Goal: Task Accomplishment & Management: Manage account settings

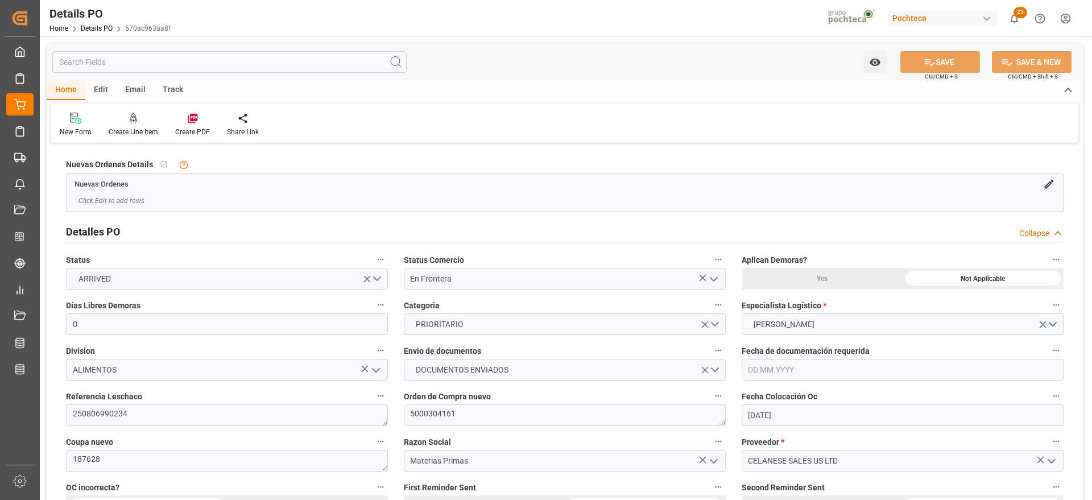
scroll to position [728, 0]
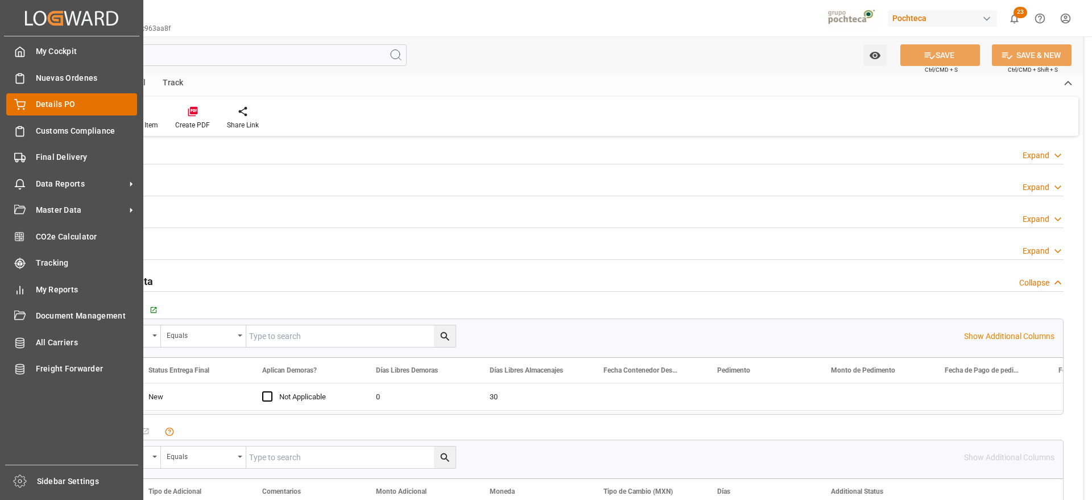
click at [43, 104] on span "Details PO" at bounding box center [87, 104] width 102 height 12
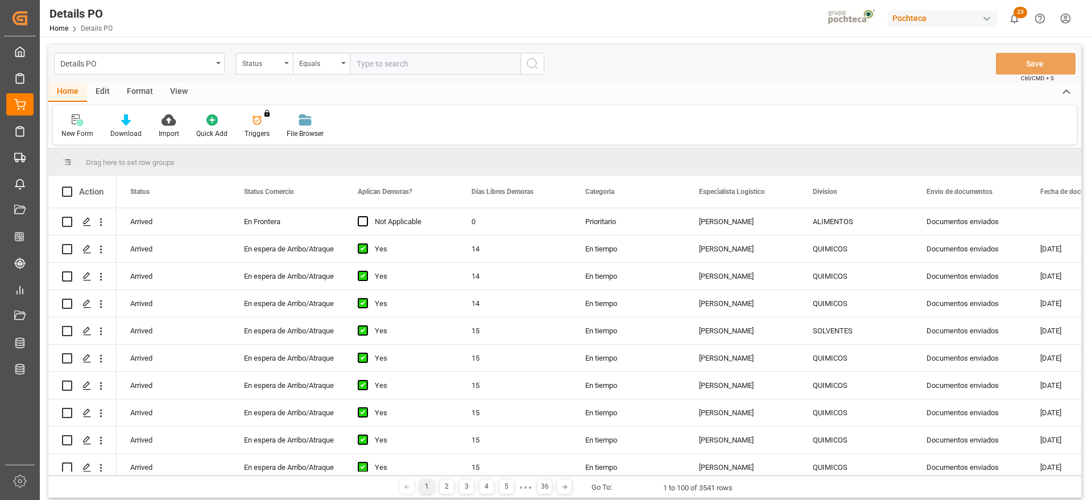
click at [139, 92] on div "Format" at bounding box center [139, 92] width 43 height 19
click at [75, 122] on icon at bounding box center [78, 119] width 10 height 11
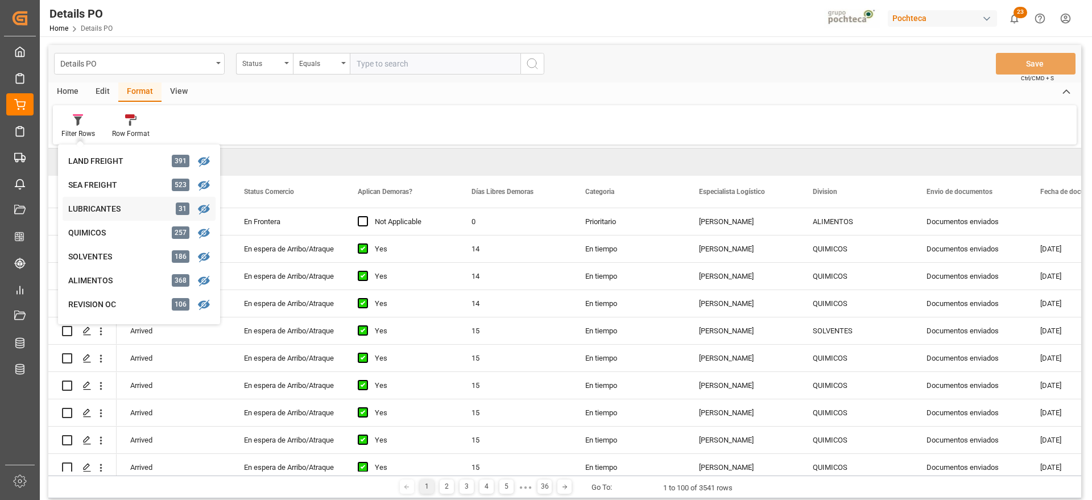
click at [88, 208] on div "Details PO Status Equals Save Ctrl/CMD + S Home Edit Format View Filter Rows LA…" at bounding box center [564, 271] width 1033 height 453
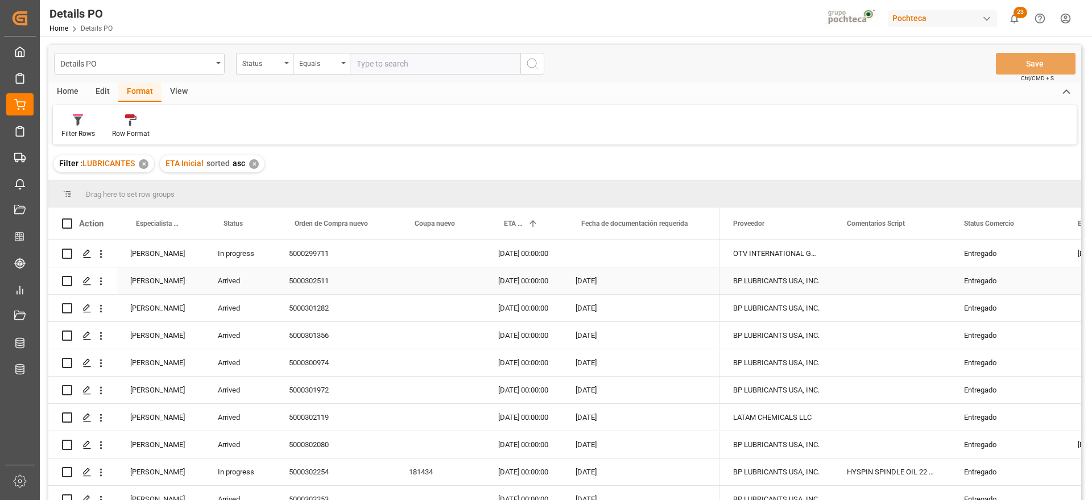
click at [152, 287] on div "[PERSON_NAME]" at bounding box center [161, 280] width 88 height 27
click at [184, 225] on span at bounding box center [185, 223] width 10 height 10
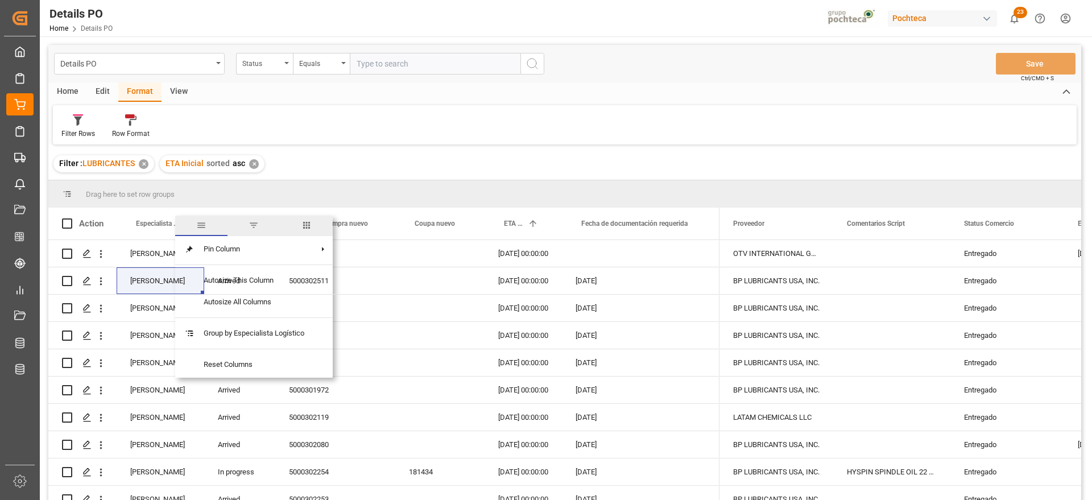
click at [252, 225] on span "filter" at bounding box center [254, 225] width 10 height 10
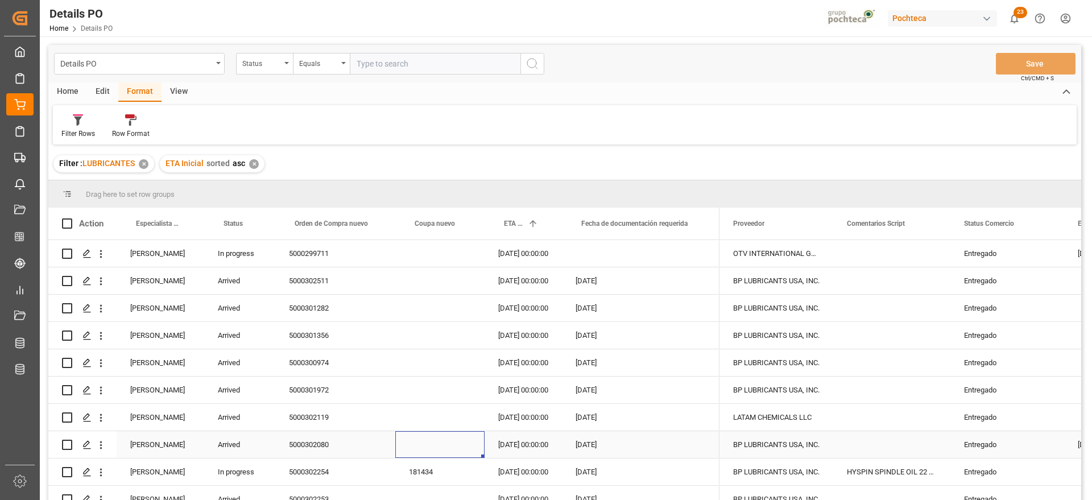
click at [446, 447] on div "Press SPACE to select this row." at bounding box center [439, 444] width 89 height 27
click at [184, 228] on span at bounding box center [185, 223] width 10 height 10
type input "[PERSON_NAME]"
click at [257, 324] on button "Apply" at bounding box center [252, 320] width 21 height 11
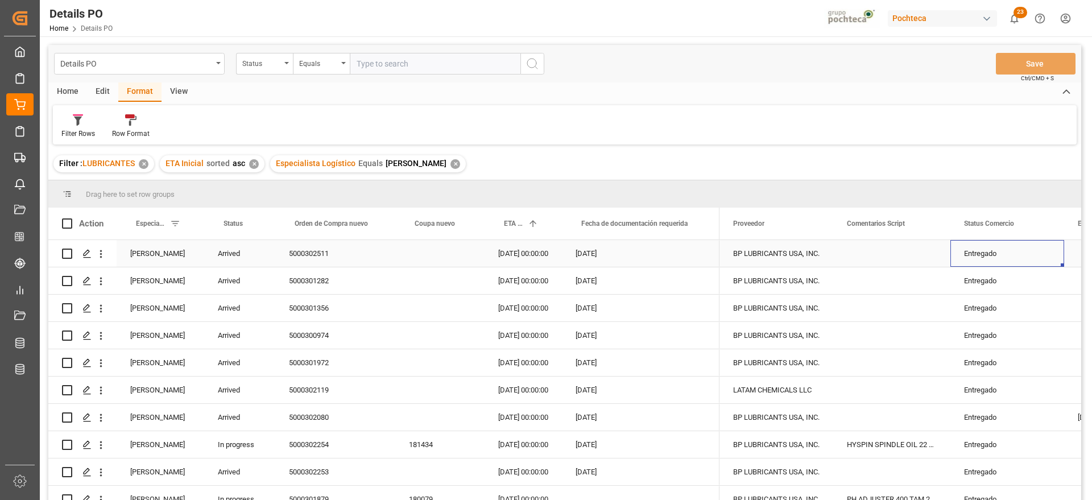
click at [974, 256] on div "Entregado" at bounding box center [1007, 254] width 86 height 26
click at [1045, 224] on span at bounding box center [1046, 223] width 10 height 10
click at [1067, 257] on span "Filtering operator" at bounding box center [1069, 256] width 10 height 10
click at [991, 291] on span "Not equal" at bounding box center [981, 293] width 31 height 9
click at [990, 292] on input "Filter Value" at bounding box center [1019, 285] width 112 height 23
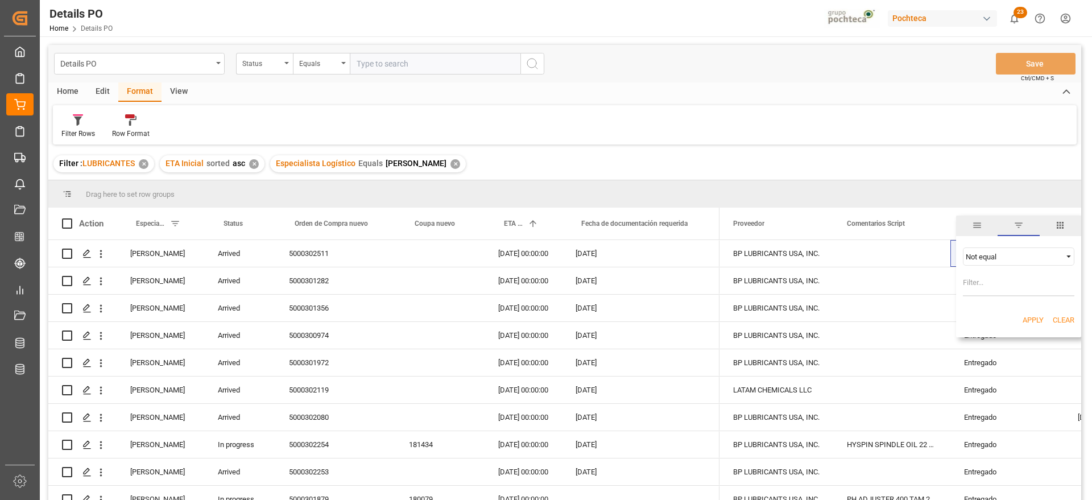
paste input "Entregado"
type input "Entregado"
click at [1036, 318] on button "Apply" at bounding box center [1033, 320] width 21 height 11
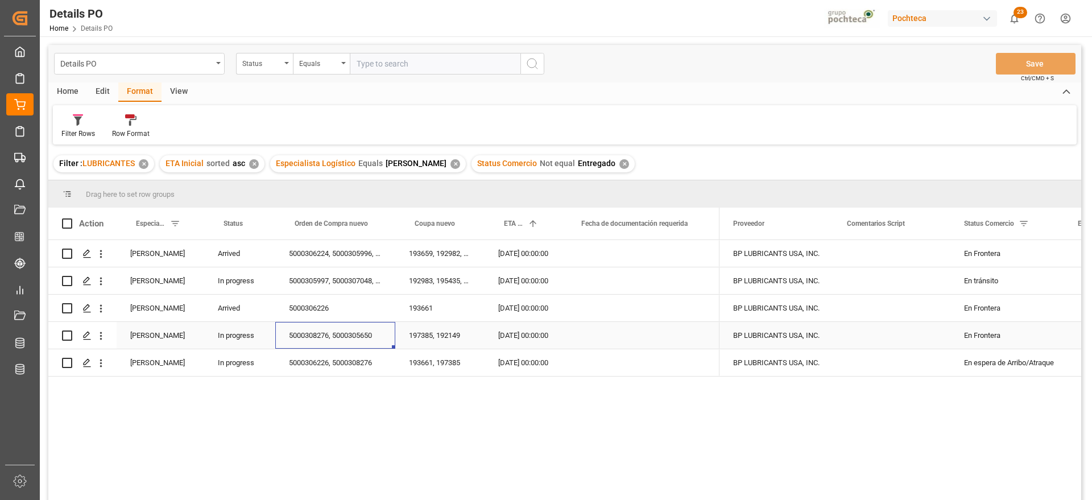
click at [303, 332] on div "5000308276, 5000305650" at bounding box center [335, 335] width 120 height 27
click at [302, 366] on div "5000306226, 5000308276" at bounding box center [335, 362] width 120 height 27
click at [88, 308] on icon "Press SPACE to select this row." at bounding box center [87, 308] width 9 height 9
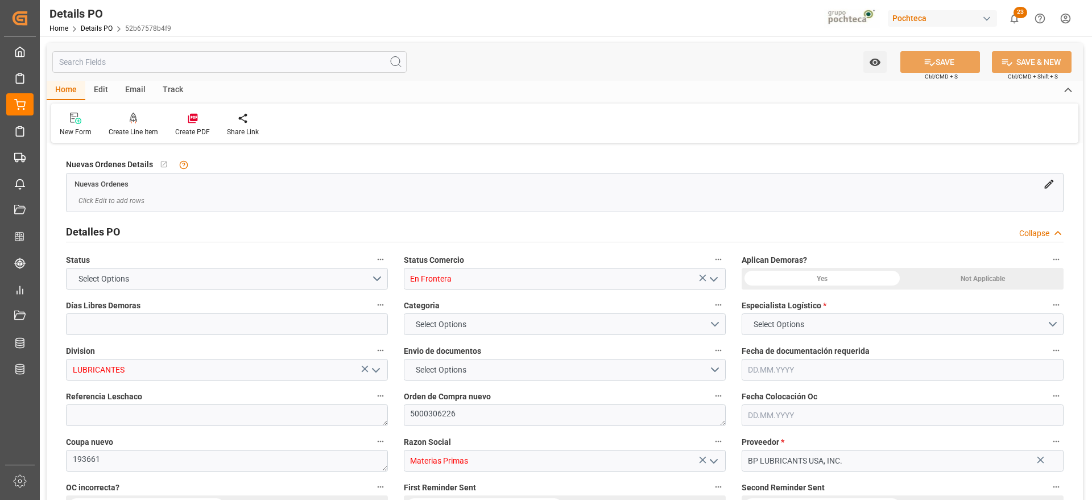
type input "0"
type input "[DATE]"
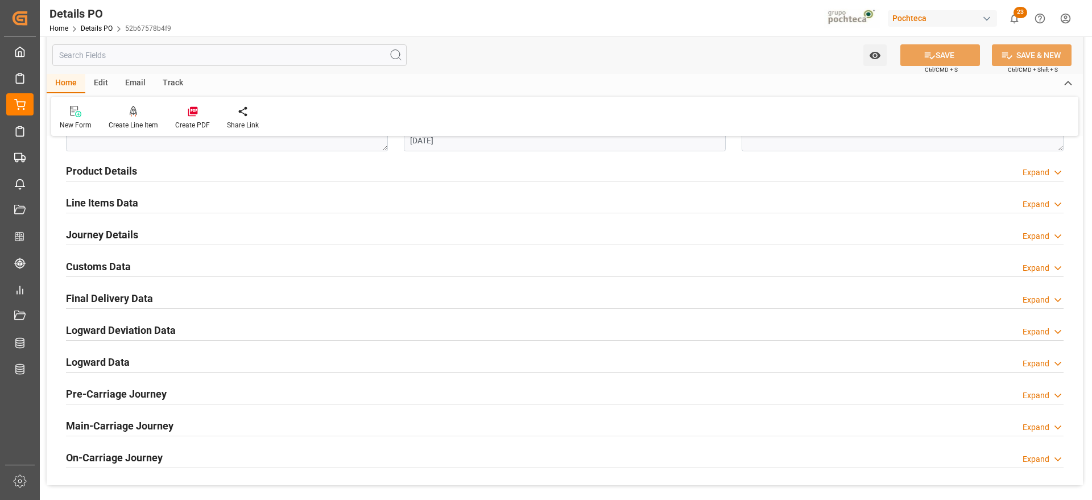
scroll to position [569, 0]
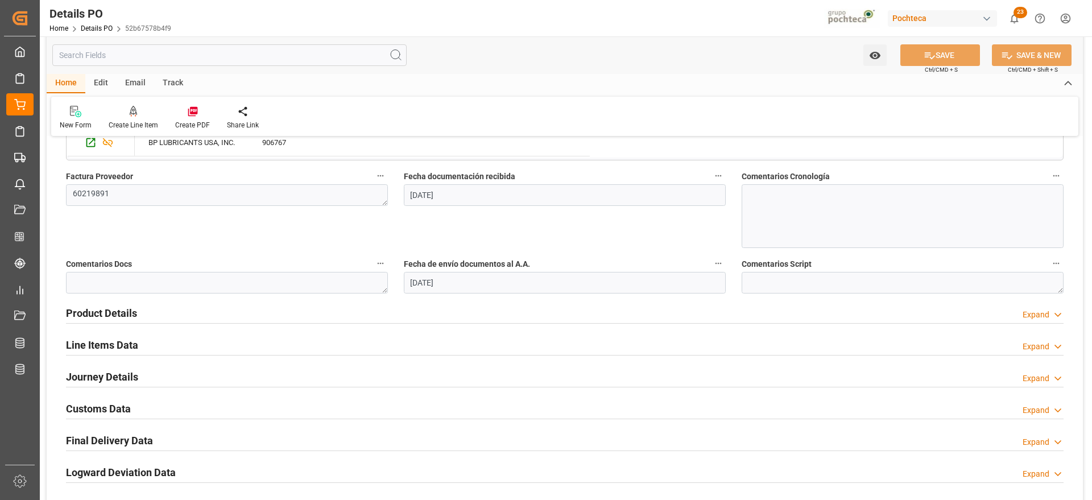
click at [116, 311] on h2 "Product Details" at bounding box center [101, 313] width 71 height 15
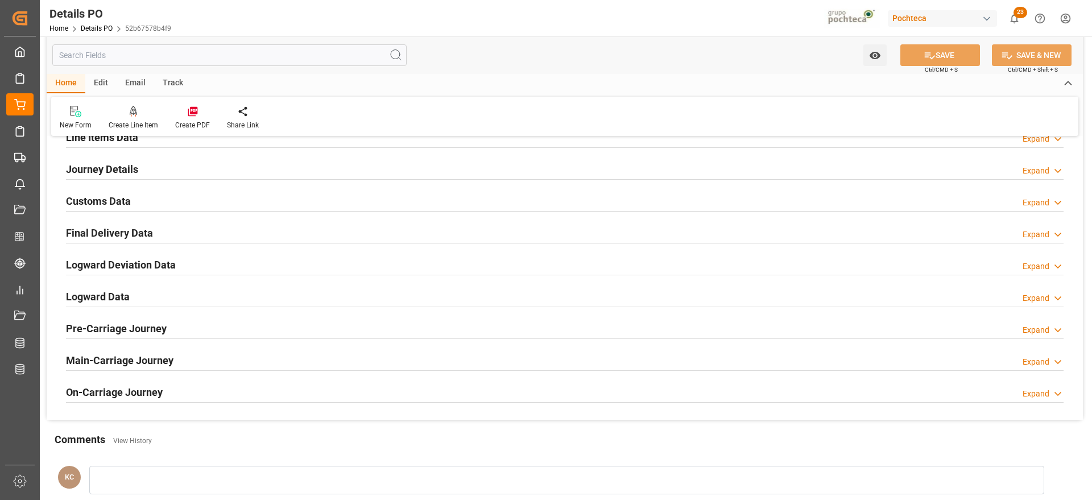
scroll to position [996, 0]
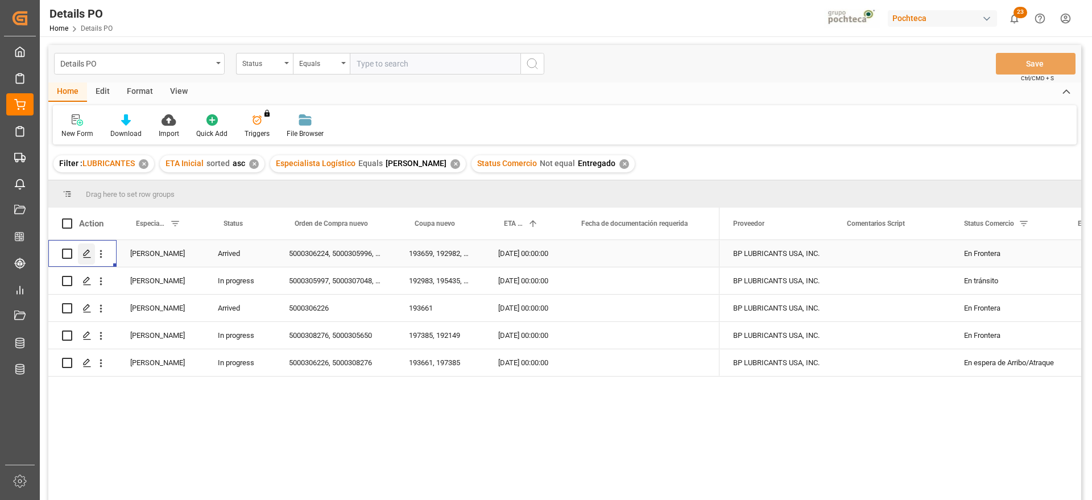
click at [83, 252] on icon "Press SPACE to select this row." at bounding box center [87, 253] width 9 height 9
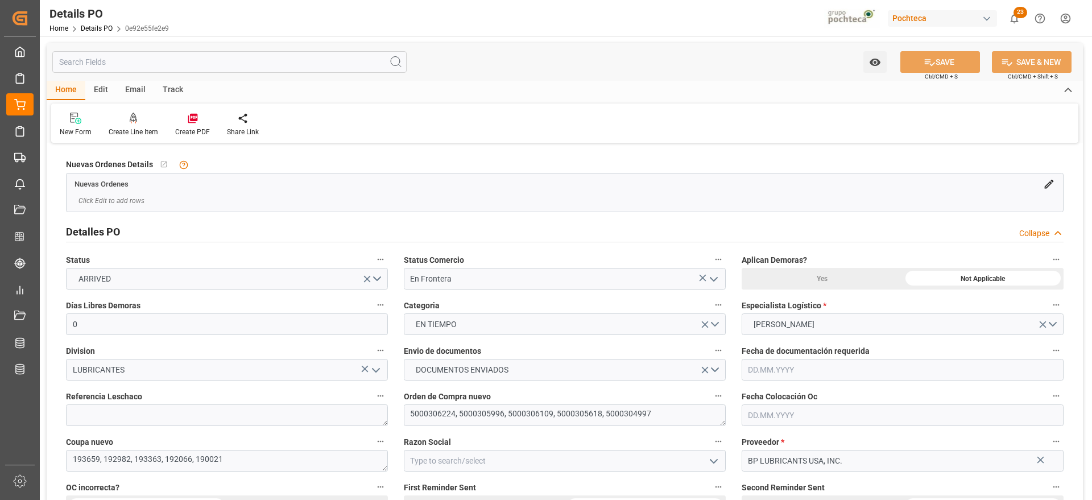
type input "0"
type input "[DATE]"
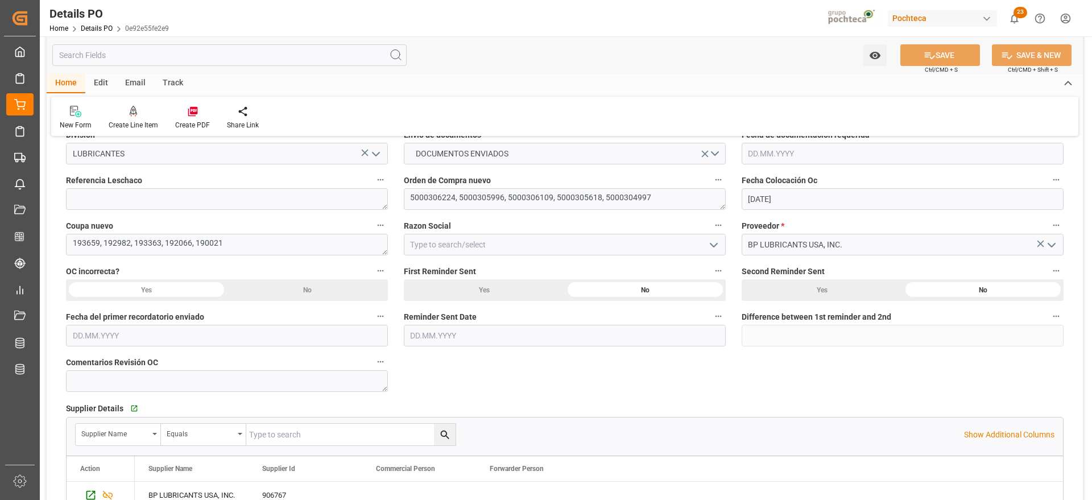
scroll to position [213, 0]
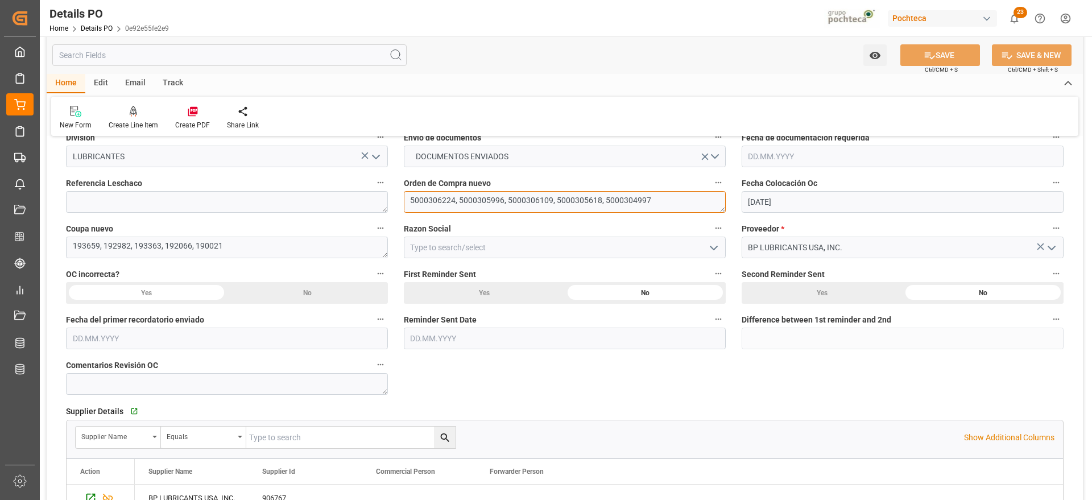
click at [440, 197] on textarea "5000306224, 5000305996, 5000306109, 5000305618, 5000304997" at bounding box center [565, 202] width 322 height 22
click at [453, 201] on textarea "5000306224, 5000305996, 5000306109, 5000305618, 5000304997" at bounding box center [565, 202] width 322 height 22
drag, startPoint x: 455, startPoint y: 201, endPoint x: 410, endPoint y: 203, distance: 45.0
click at [410, 203] on textarea "5000306224, 5000305996, 5000306109, 5000305618, 5000304997" at bounding box center [565, 202] width 322 height 22
click at [251, 201] on textarea at bounding box center [227, 202] width 322 height 22
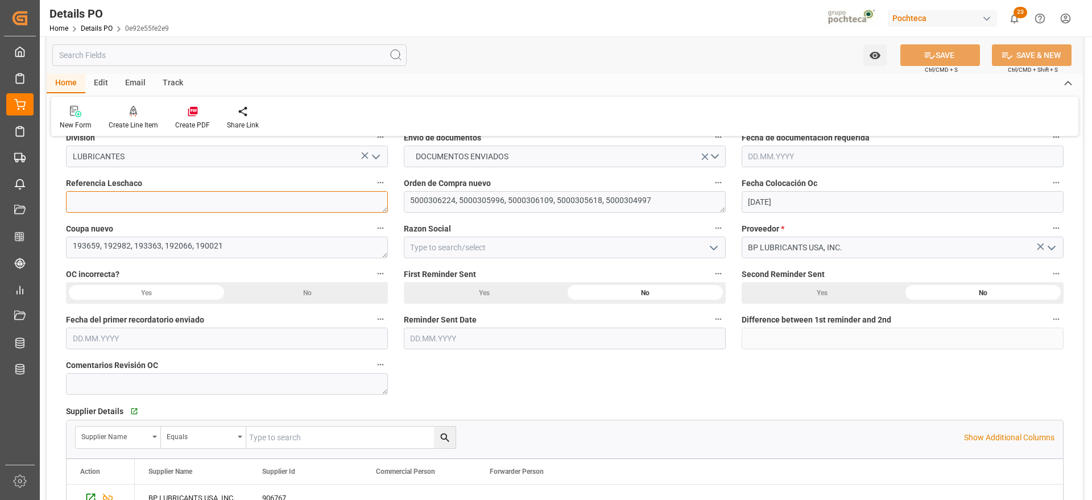
paste textarea "250806990201"
type textarea "250806990201"
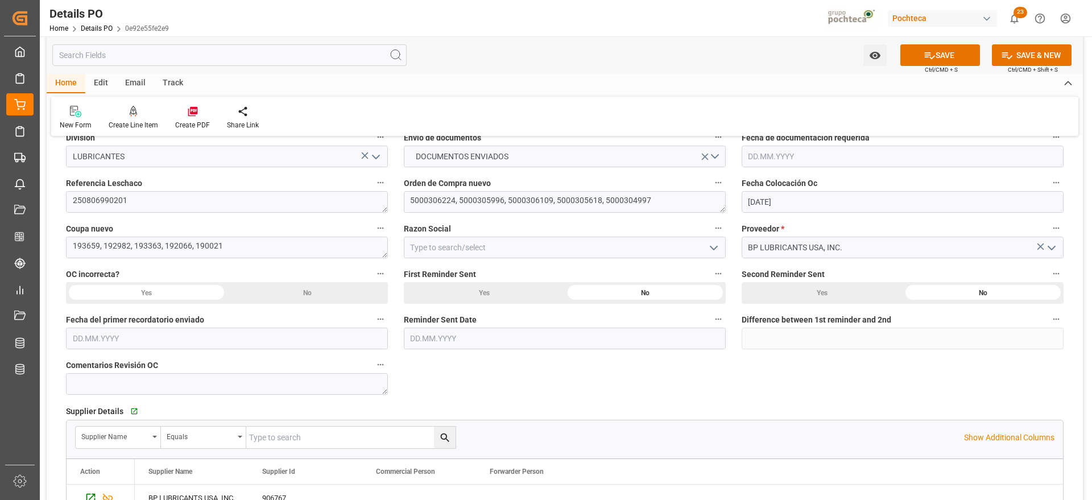
click at [718, 244] on icon "open menu" at bounding box center [714, 248] width 14 height 14
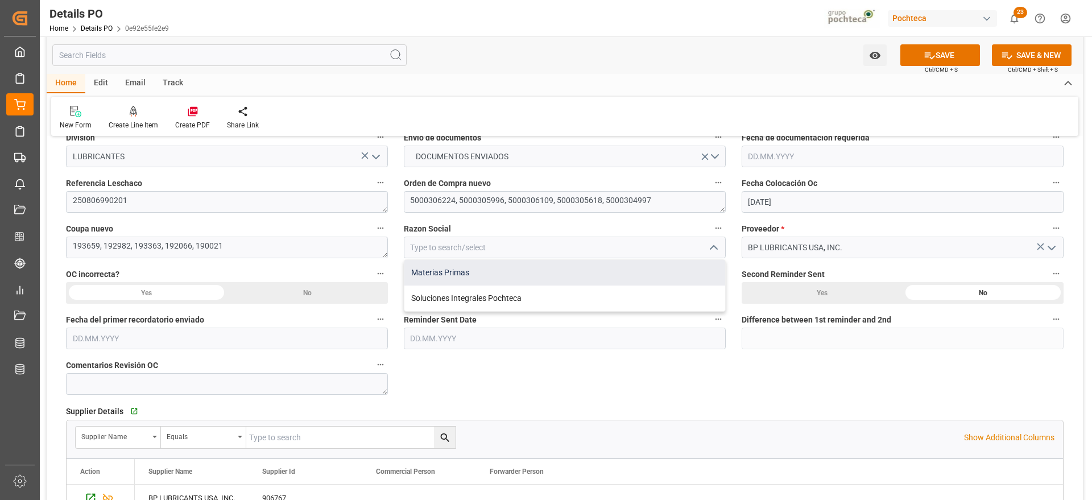
click at [512, 267] on div "Materias Primas" at bounding box center [565, 273] width 321 height 26
type input "Materias Primas"
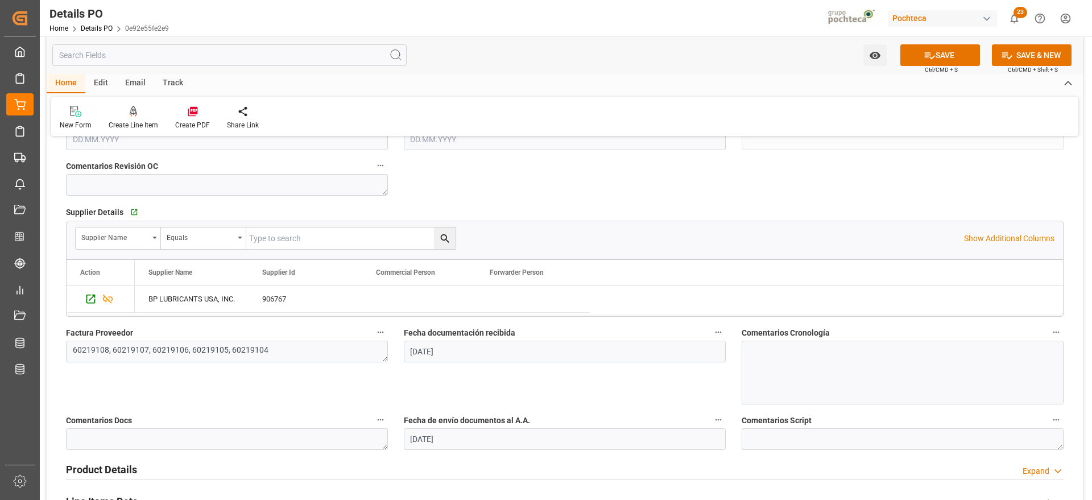
scroll to position [569, 0]
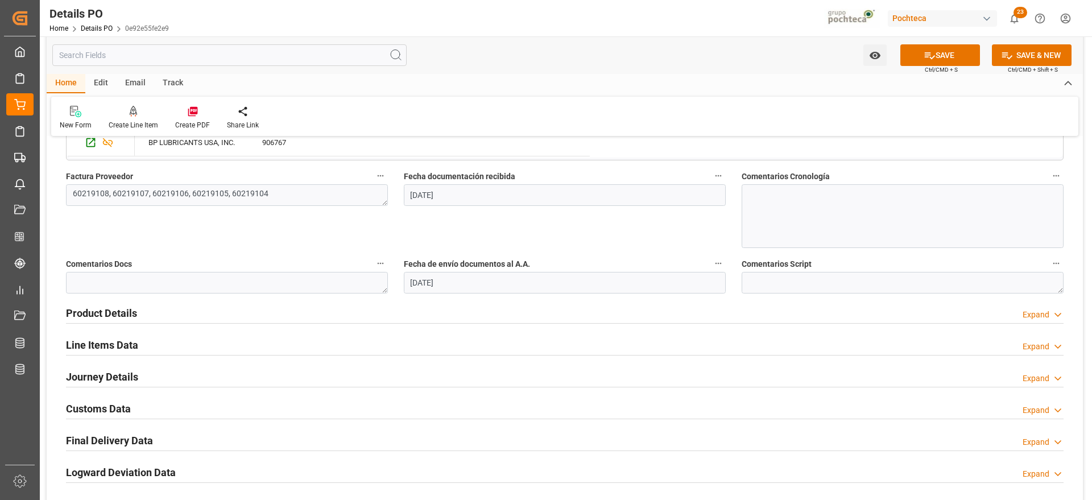
click at [124, 318] on h2 "Product Details" at bounding box center [101, 313] width 71 height 15
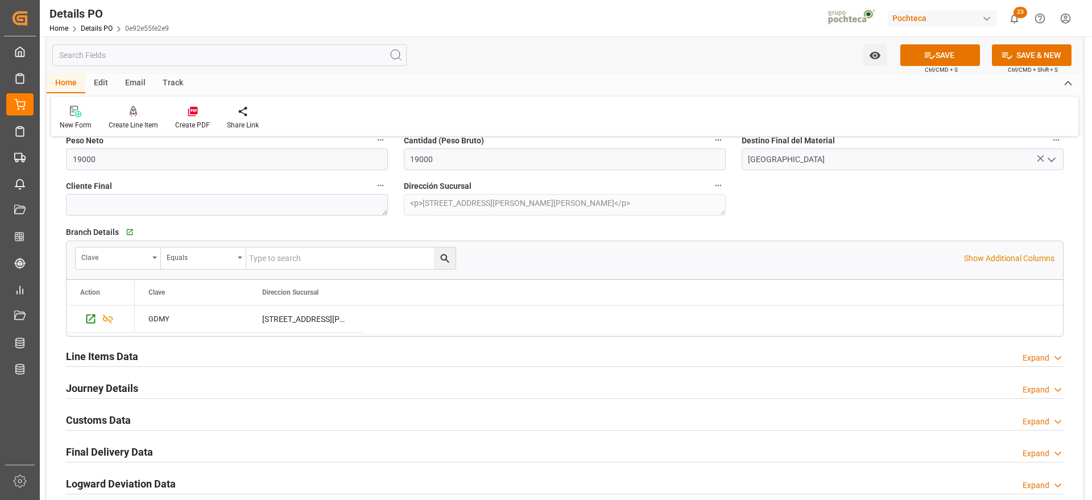
scroll to position [782, 0]
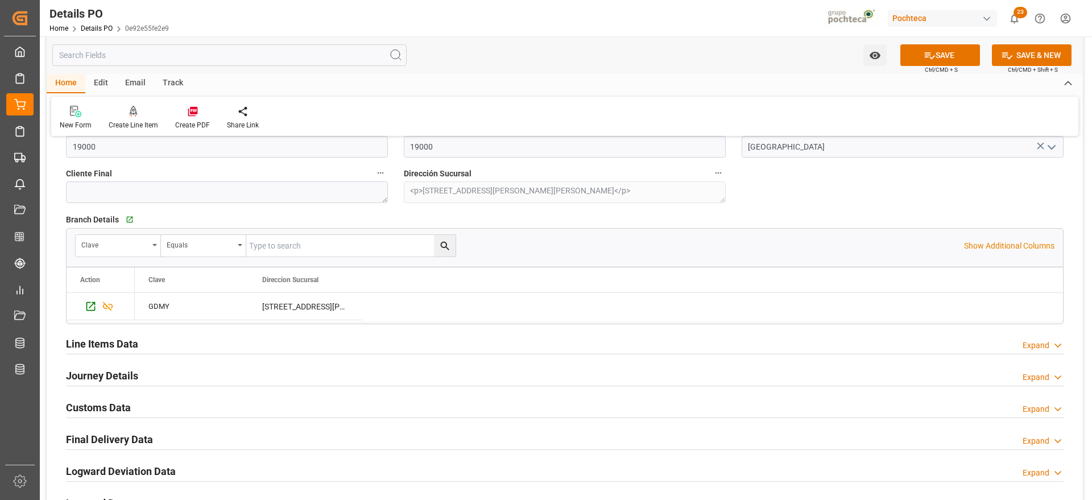
click at [112, 376] on h2 "Journey Details" at bounding box center [102, 375] width 72 height 15
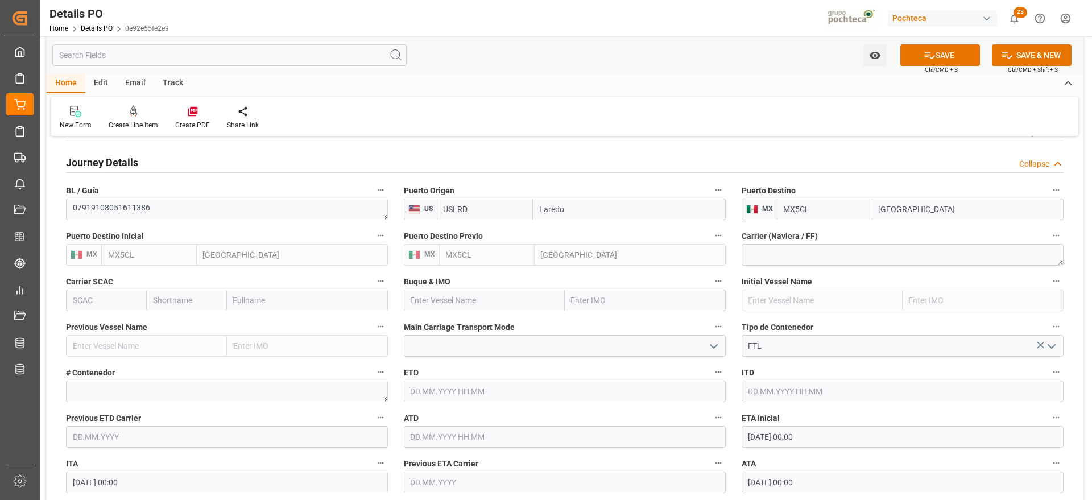
scroll to position [1067, 0]
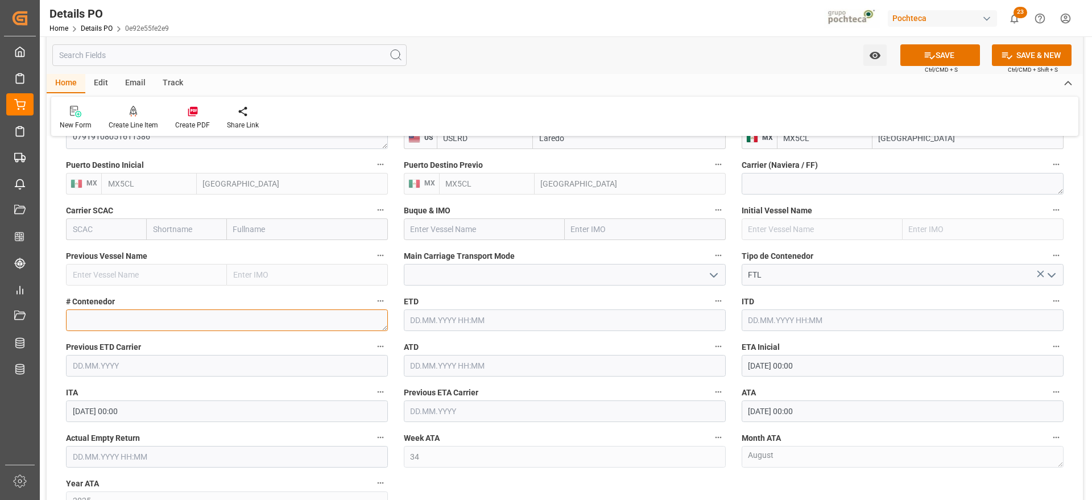
click at [128, 321] on textarea at bounding box center [227, 321] width 322 height 22
paste textarea "663764"
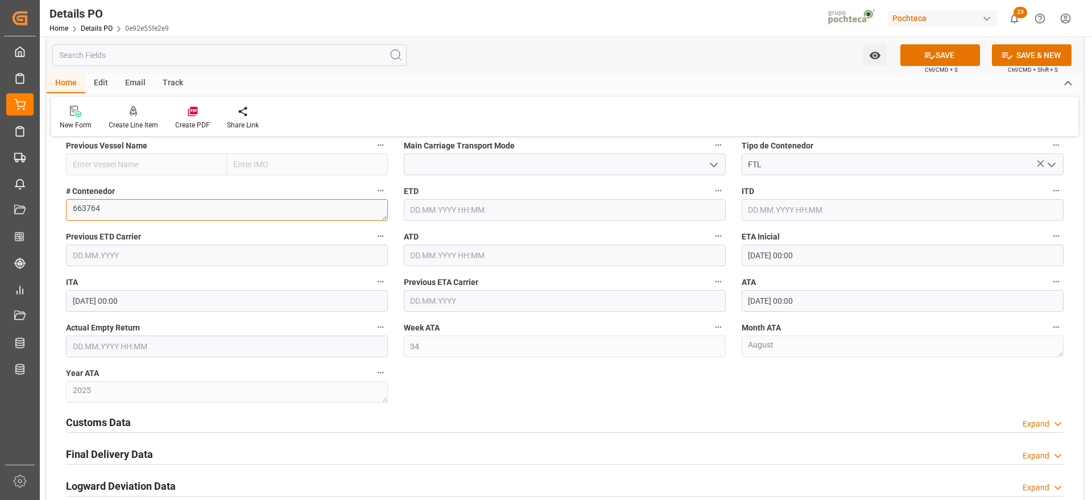
scroll to position [1209, 0]
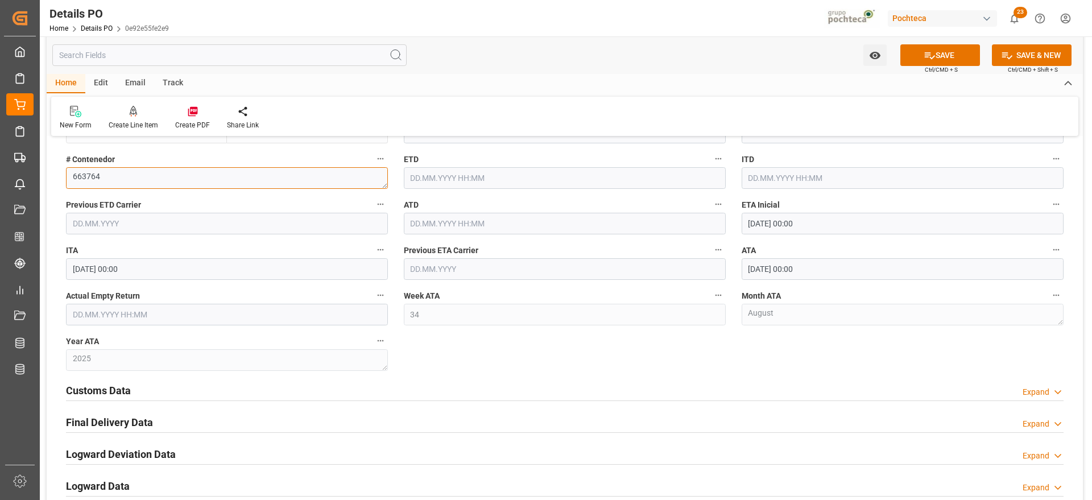
type textarea "663764"
click at [127, 394] on h2 "Customs Data" at bounding box center [98, 390] width 65 height 15
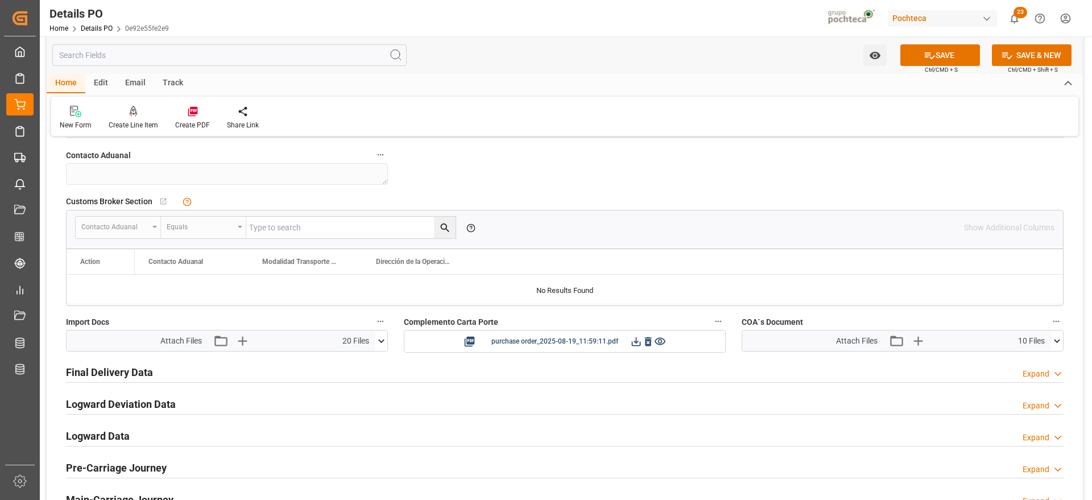
scroll to position [1494, 0]
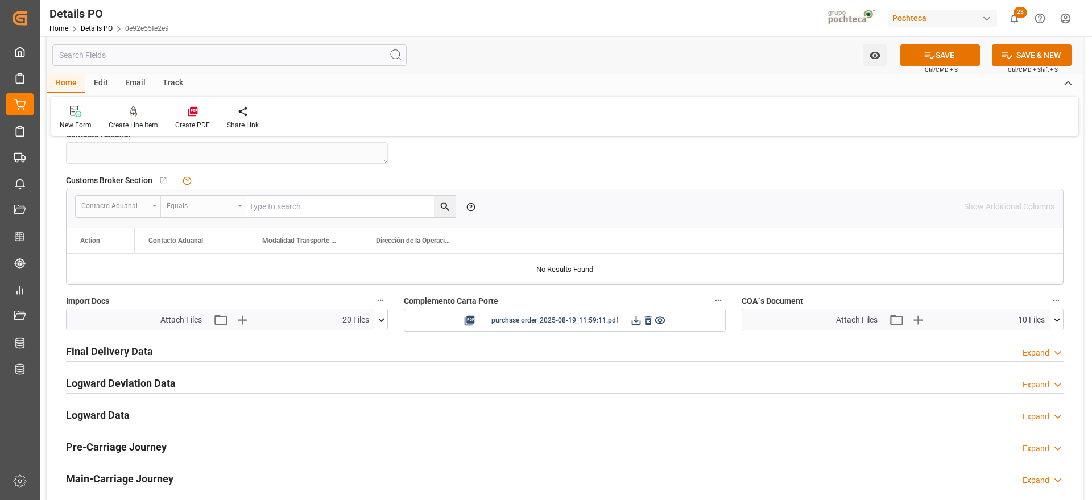
click at [137, 352] on h2 "Final Delivery Data" at bounding box center [109, 351] width 87 height 15
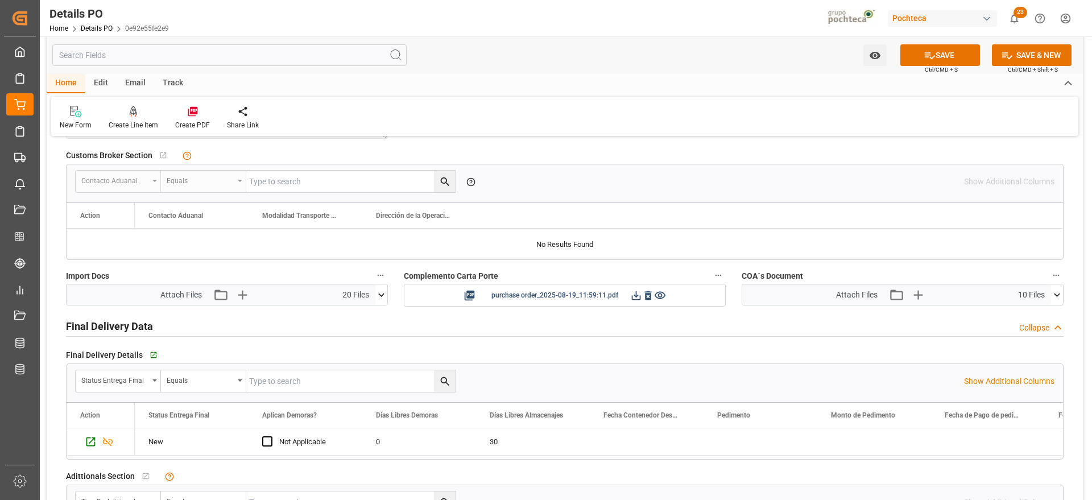
scroll to position [1565, 0]
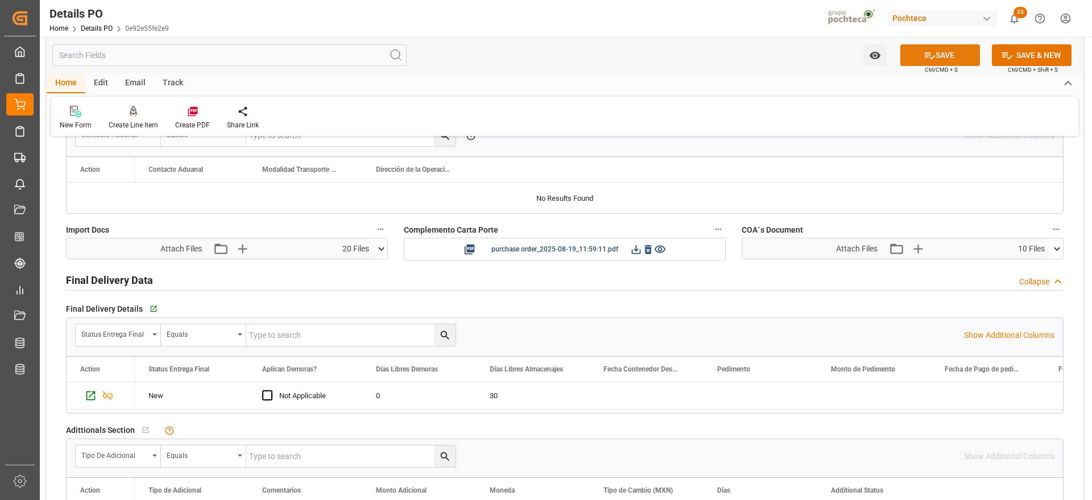
click at [926, 59] on icon at bounding box center [930, 56] width 12 height 12
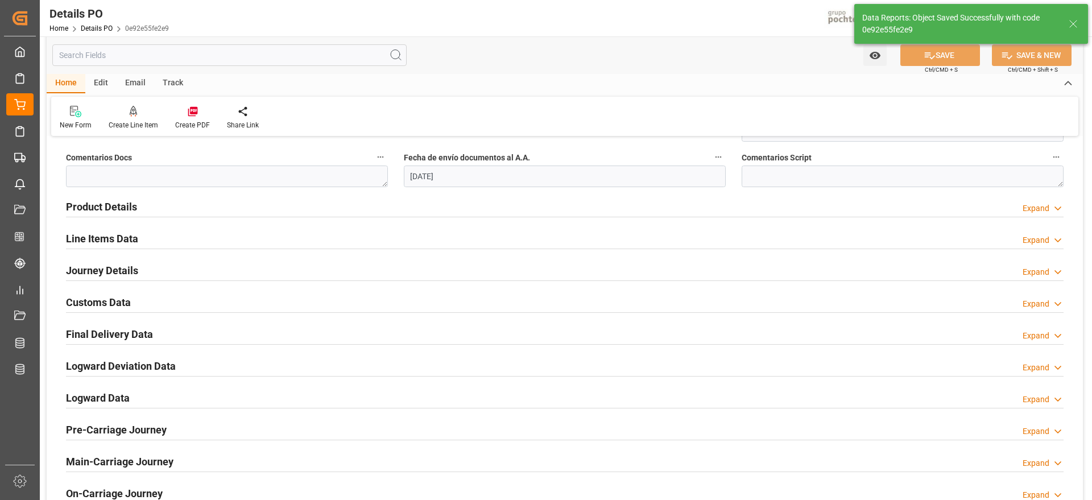
scroll to position [700, 0]
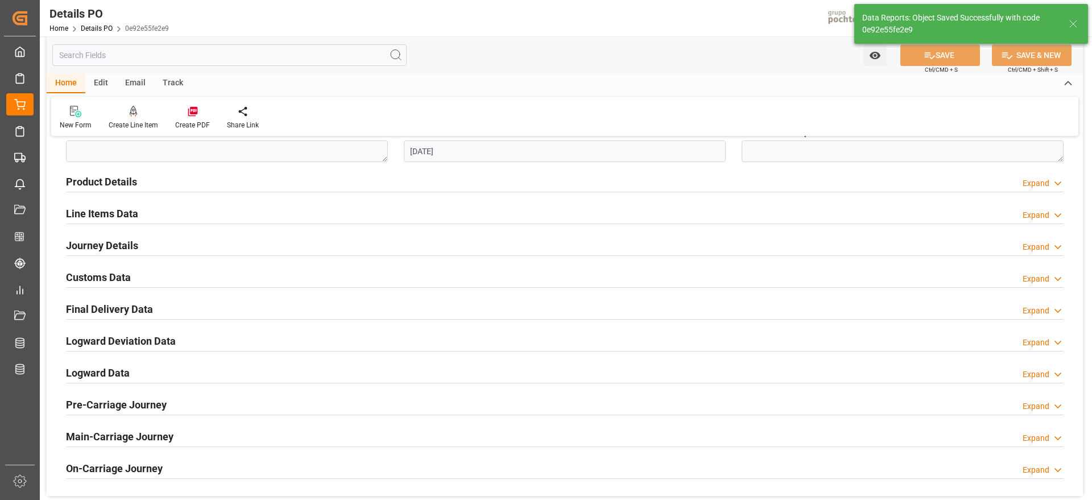
click at [97, 310] on h2 "Final Delivery Data" at bounding box center [109, 309] width 87 height 15
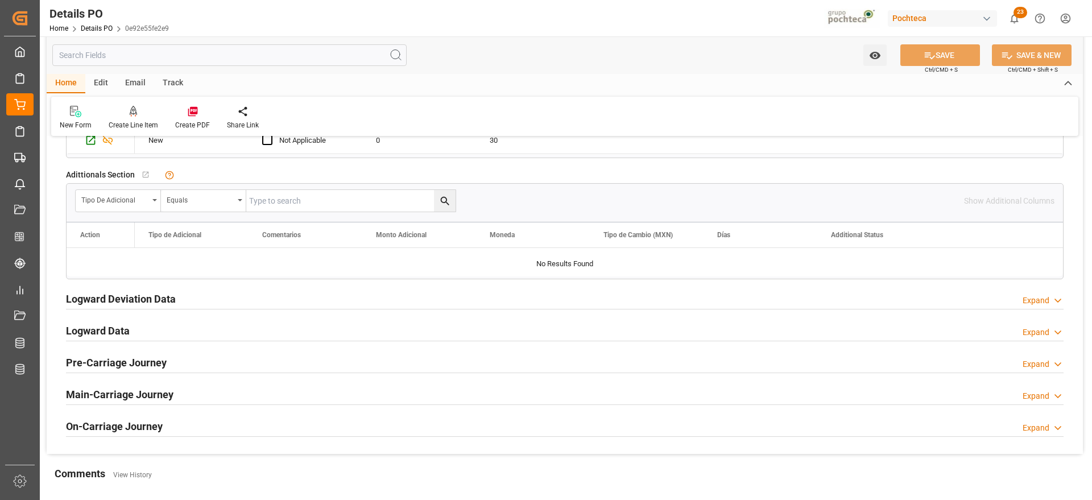
scroll to position [843, 0]
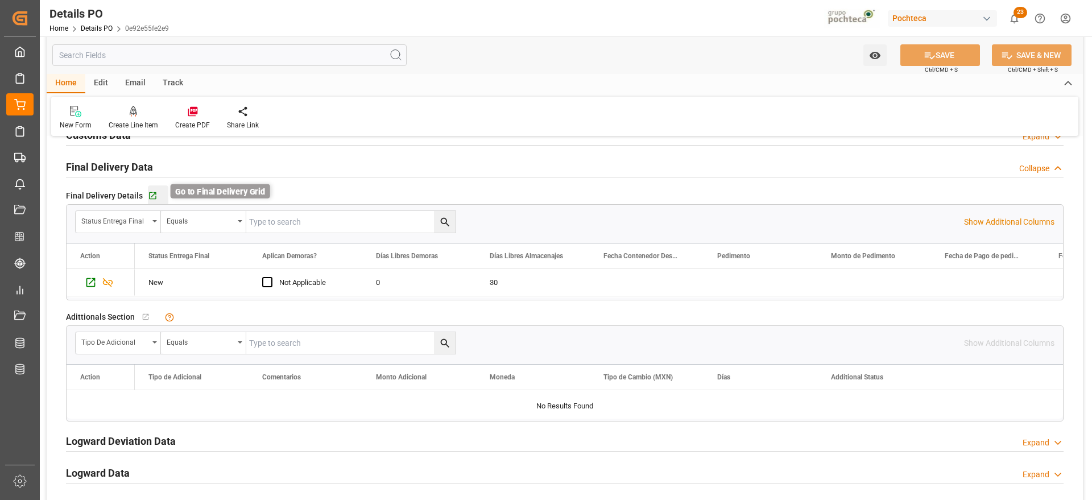
click at [152, 197] on icon "button" at bounding box center [153, 196] width 10 height 10
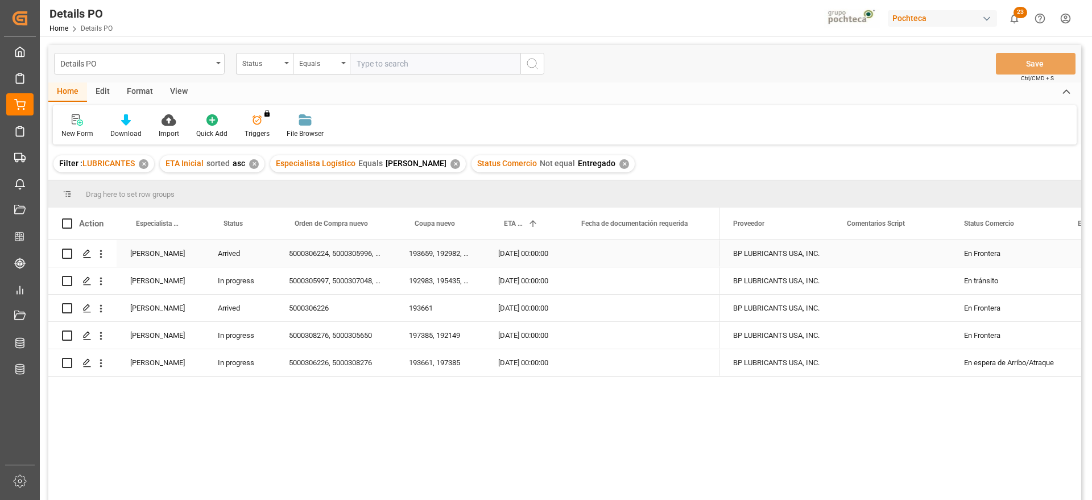
click at [997, 258] on div "En Frontera" at bounding box center [1007, 254] width 86 height 26
click at [1050, 262] on button "open menu" at bounding box center [1042, 260] width 17 height 18
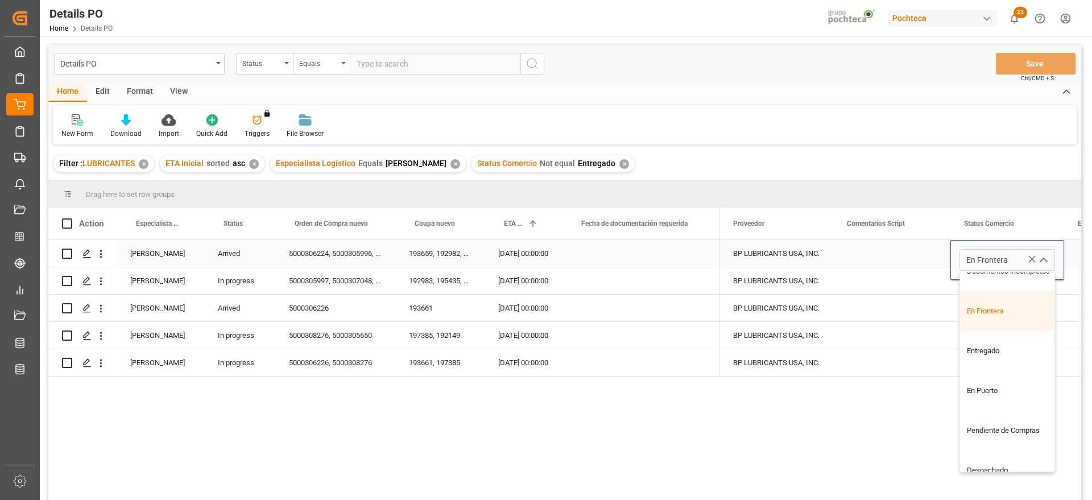
scroll to position [142, 0]
click at [993, 357] on div "Entregado" at bounding box center [1014, 349] width 108 height 40
type input "Entregado"
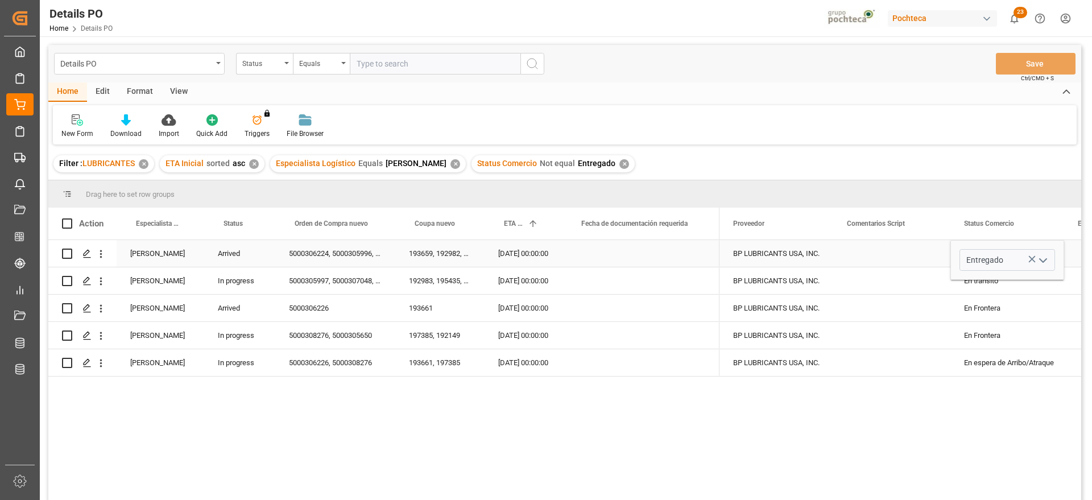
click at [974, 430] on div "BP LUBRICANTS USA, INC. Entregado BP LUBRICANTS USA, INC. En [PERSON_NAME] PEND…" at bounding box center [901, 373] width 362 height 267
click at [908, 228] on div "Comentarios Script" at bounding box center [887, 224] width 80 height 32
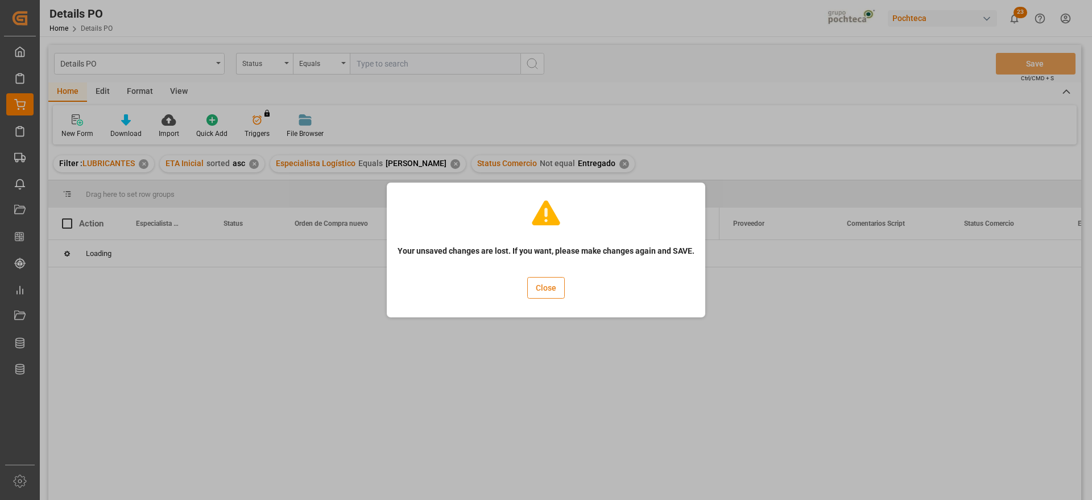
click at [548, 288] on button "Close" at bounding box center [546, 288] width 38 height 22
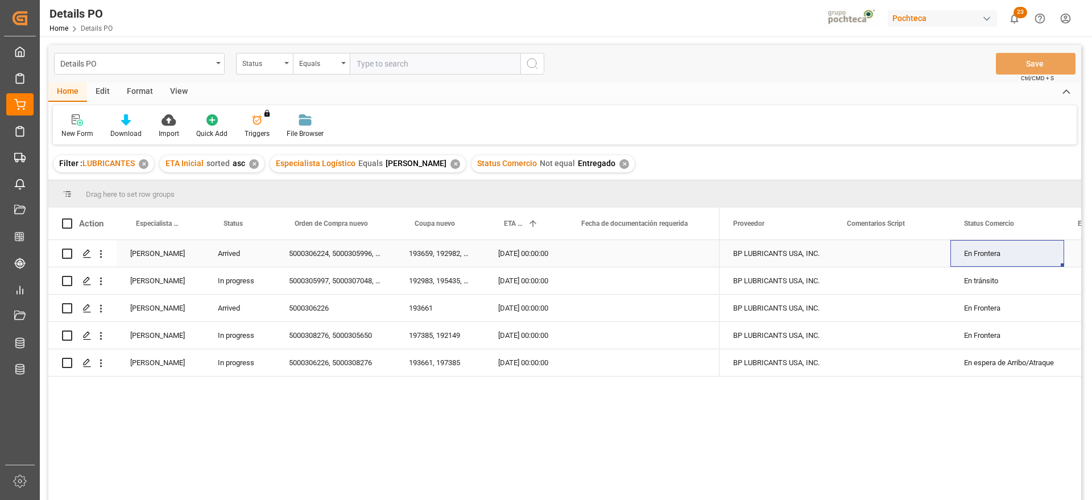
click at [1021, 253] on div "En Frontera" at bounding box center [1007, 254] width 86 height 26
click at [1040, 259] on icon "open menu" at bounding box center [1044, 261] width 14 height 14
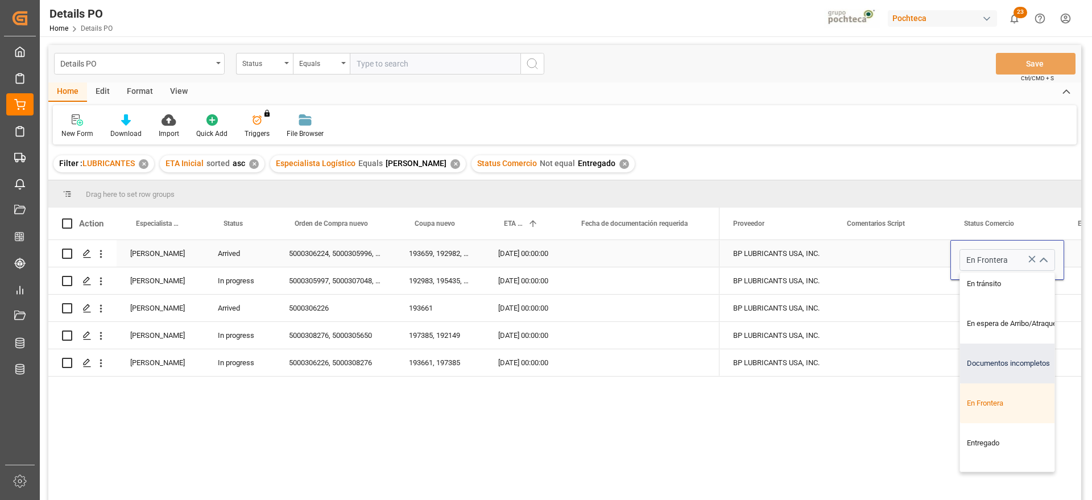
scroll to position [71, 0]
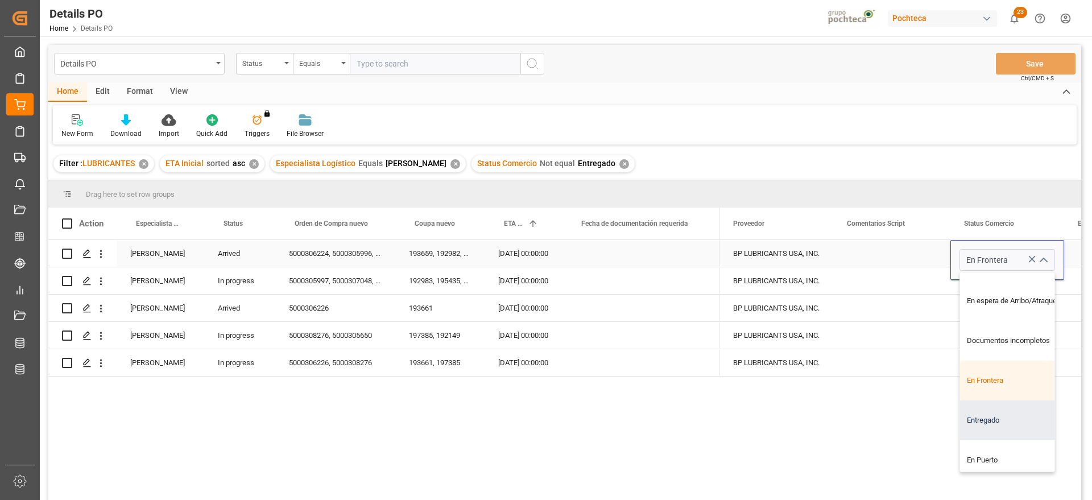
click at [1006, 410] on div "Entregado" at bounding box center [1014, 421] width 108 height 40
type input "Entregado"
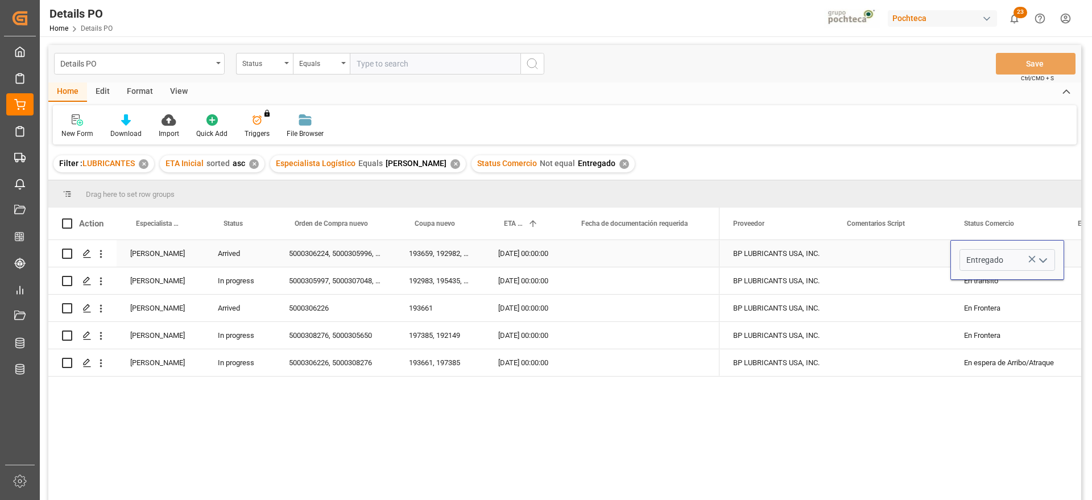
click at [1016, 403] on div "BP LUBRICANTS USA, INC. Entregado BP LUBRICANTS USA, INC. En [PERSON_NAME] PEND…" at bounding box center [901, 373] width 362 height 267
click at [979, 308] on div "En Frontera" at bounding box center [1007, 308] width 86 height 26
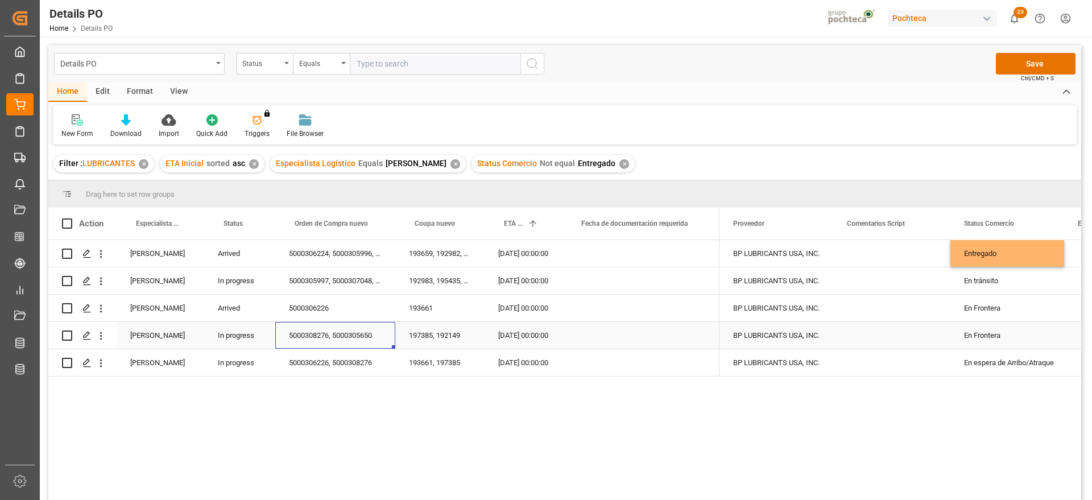
click at [343, 341] on div "5000308276, 5000305650" at bounding box center [335, 335] width 120 height 27
click at [83, 337] on icon "Press SPACE to select this row." at bounding box center [87, 335] width 9 height 9
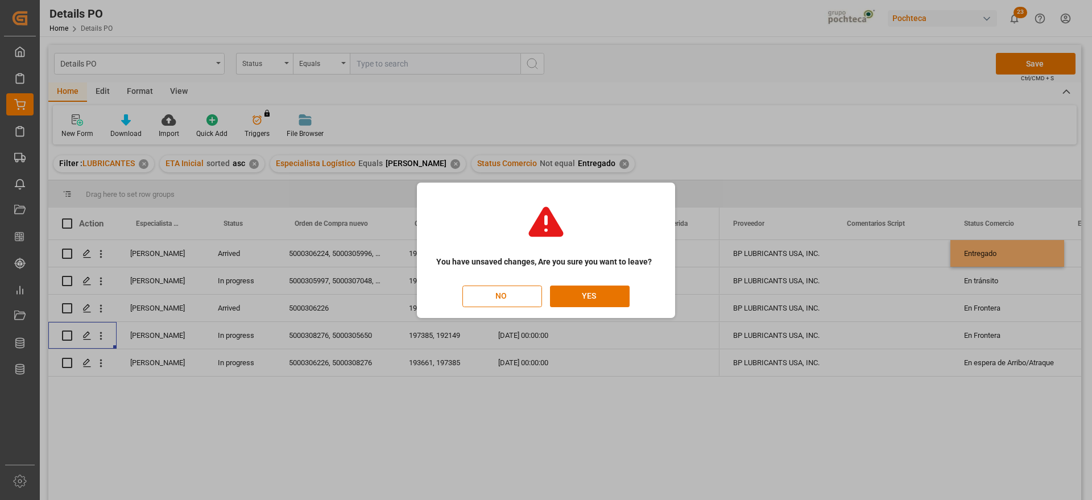
drag, startPoint x: 595, startPoint y: 405, endPoint x: 574, endPoint y: 389, distance: 26.5
click at [595, 406] on div "You have unsaved changes, Are you sure you want to leave? NO YES" at bounding box center [546, 250] width 1092 height 500
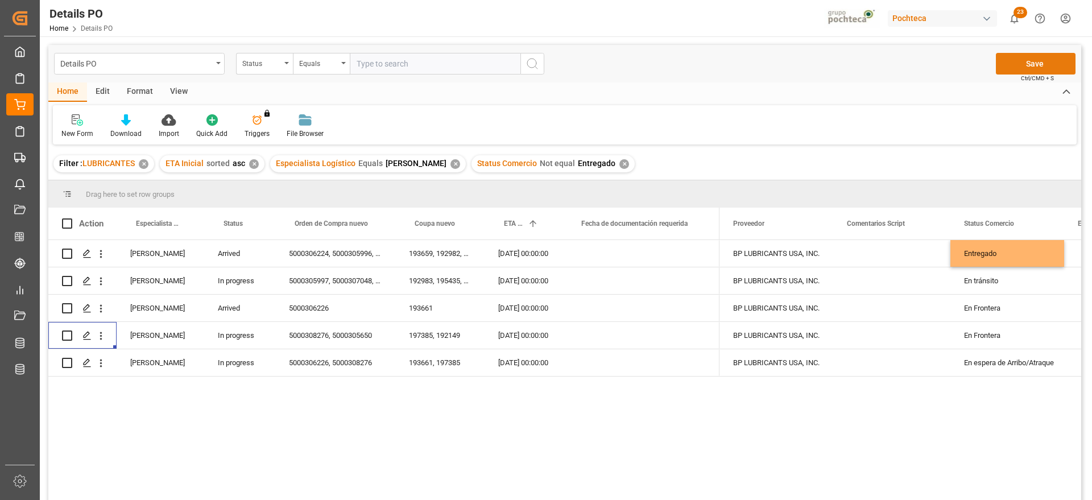
click at [1051, 64] on button "Save" at bounding box center [1036, 64] width 80 height 22
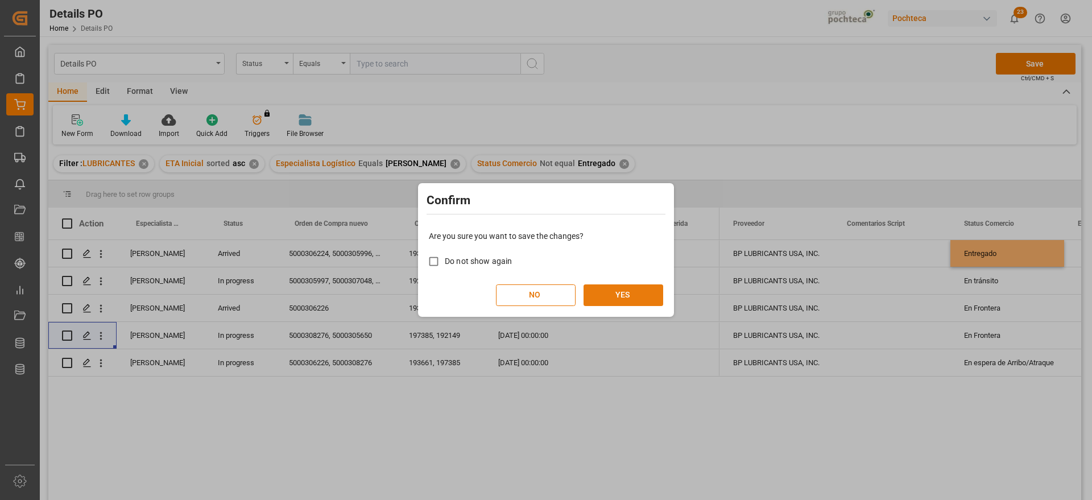
click at [607, 300] on button "YES" at bounding box center [624, 295] width 80 height 22
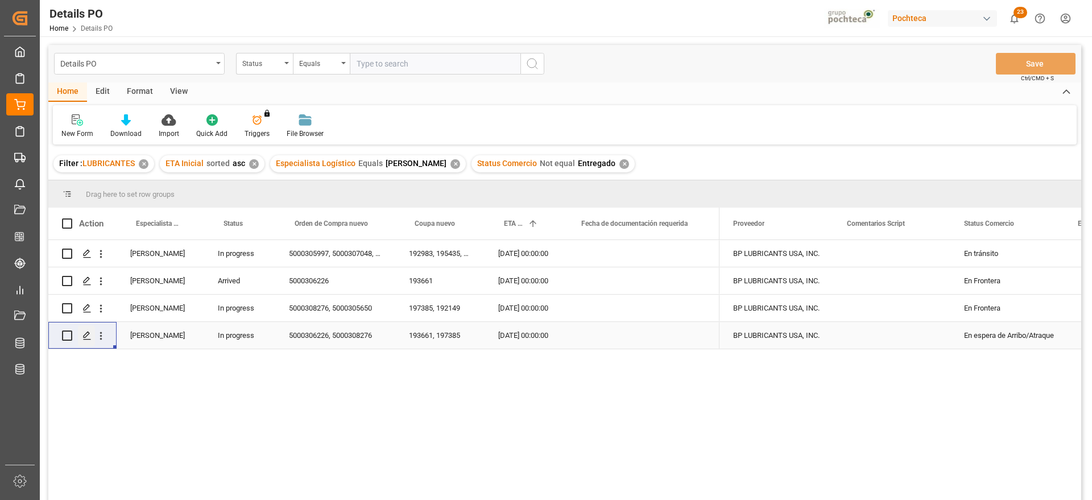
click at [89, 335] on icon "Press SPACE to select this row." at bounding box center [87, 335] width 9 height 9
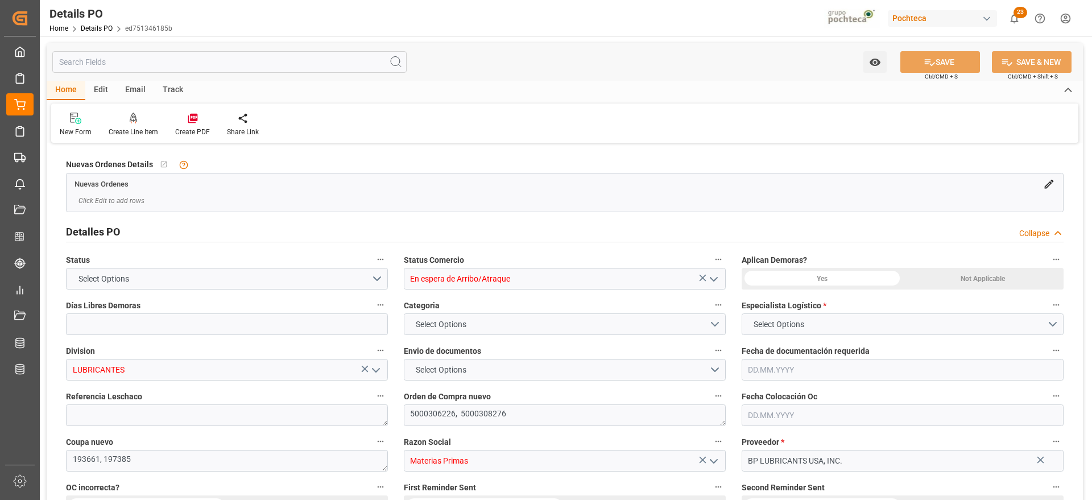
type input "0"
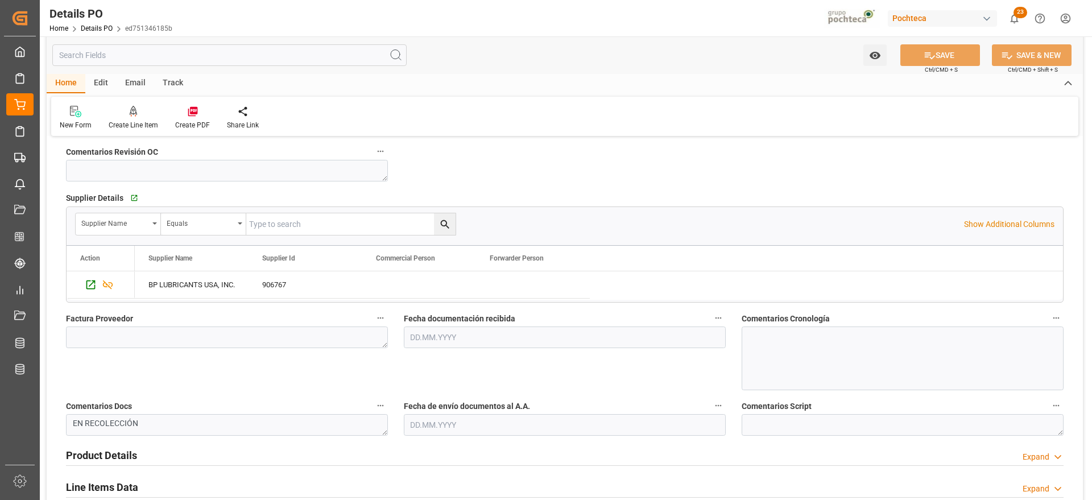
scroll to position [71, 0]
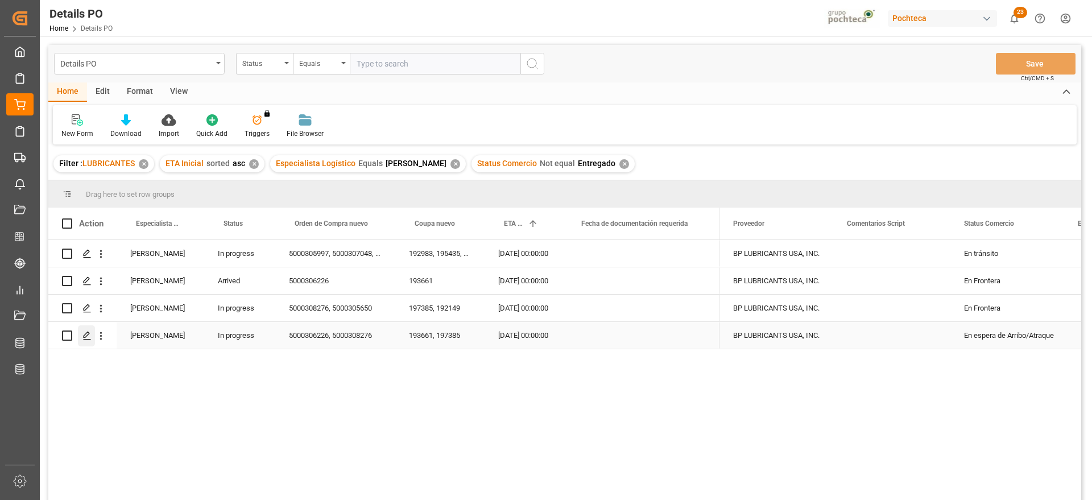
click at [91, 329] on div "Press SPACE to select this row." at bounding box center [86, 335] width 17 height 21
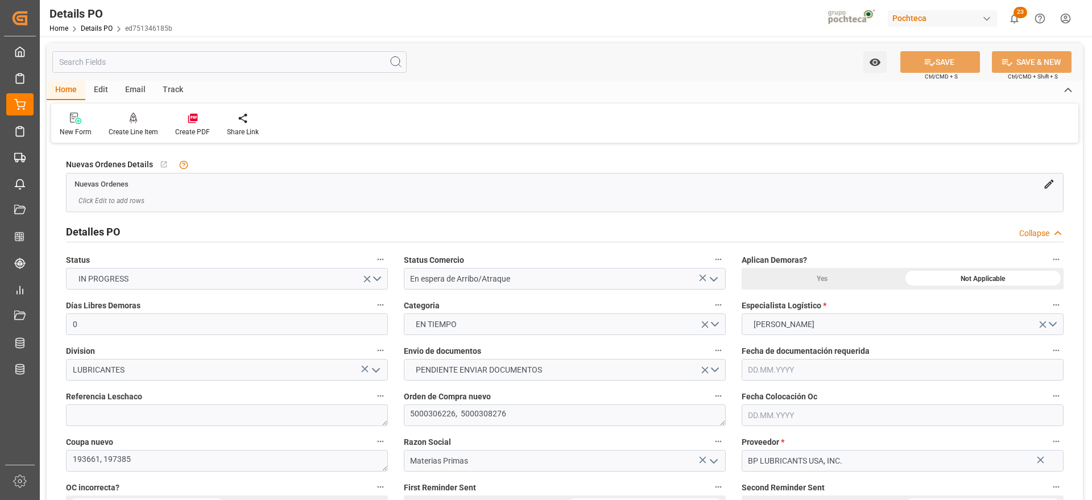
type input "0"
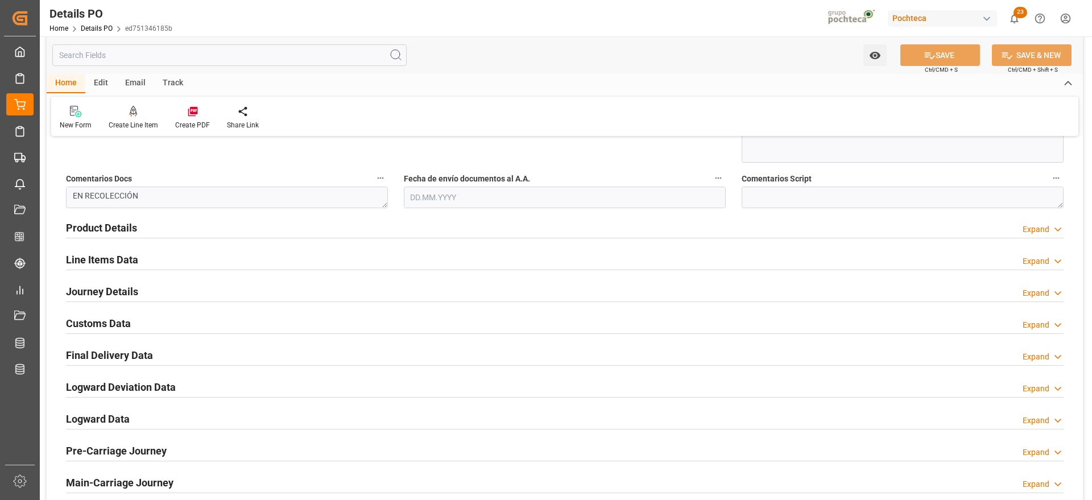
scroll to position [640, 0]
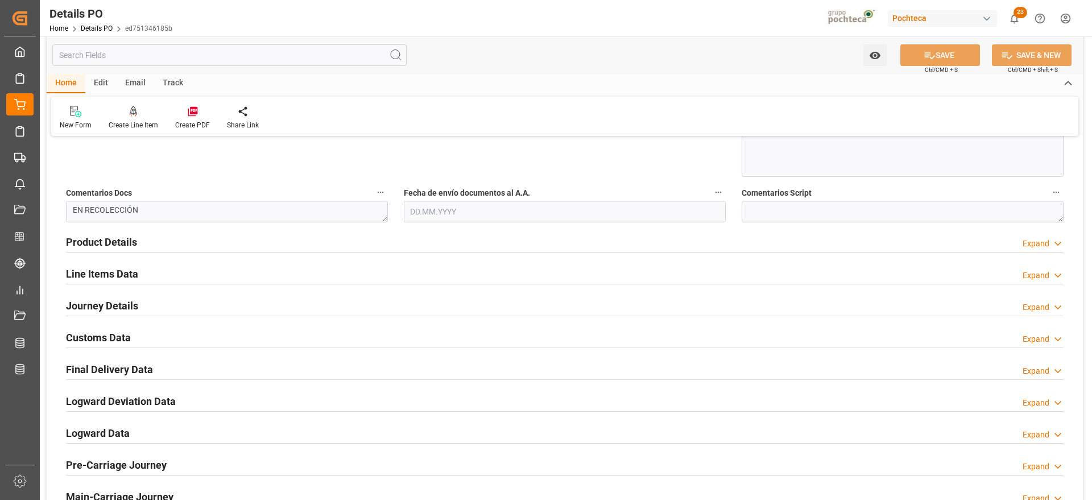
click at [106, 275] on h2 "Line Items Data" at bounding box center [102, 273] width 72 height 15
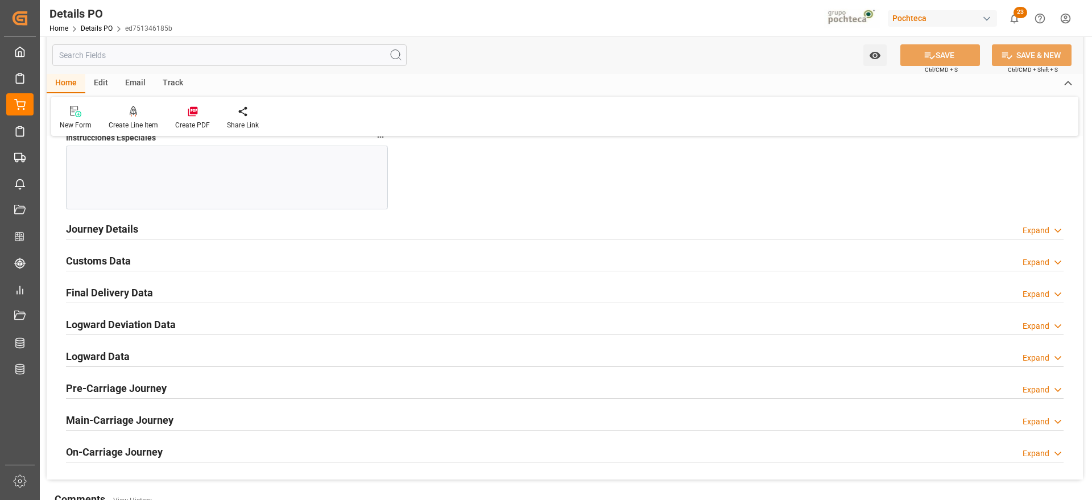
scroll to position [1067, 0]
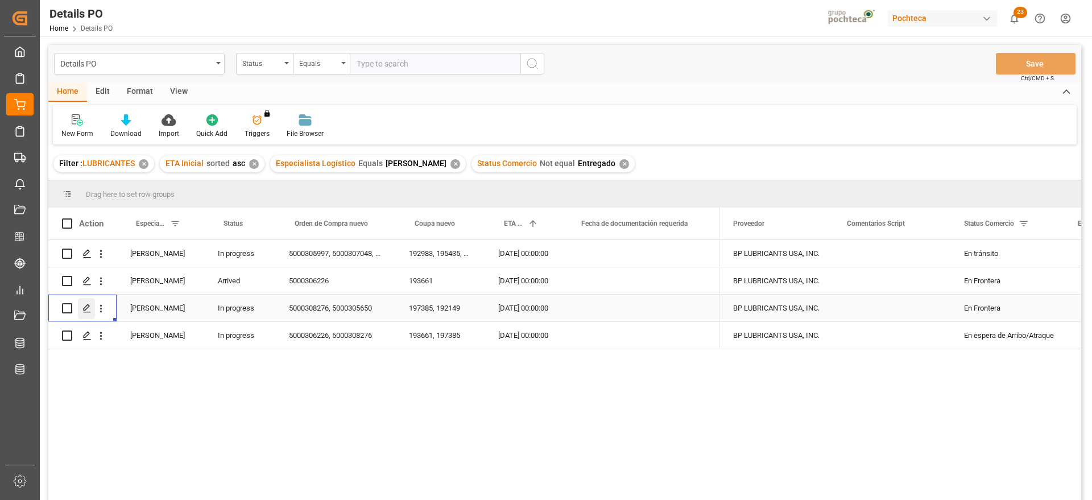
click at [89, 310] on icon "Press SPACE to select this row." at bounding box center [87, 308] width 9 height 9
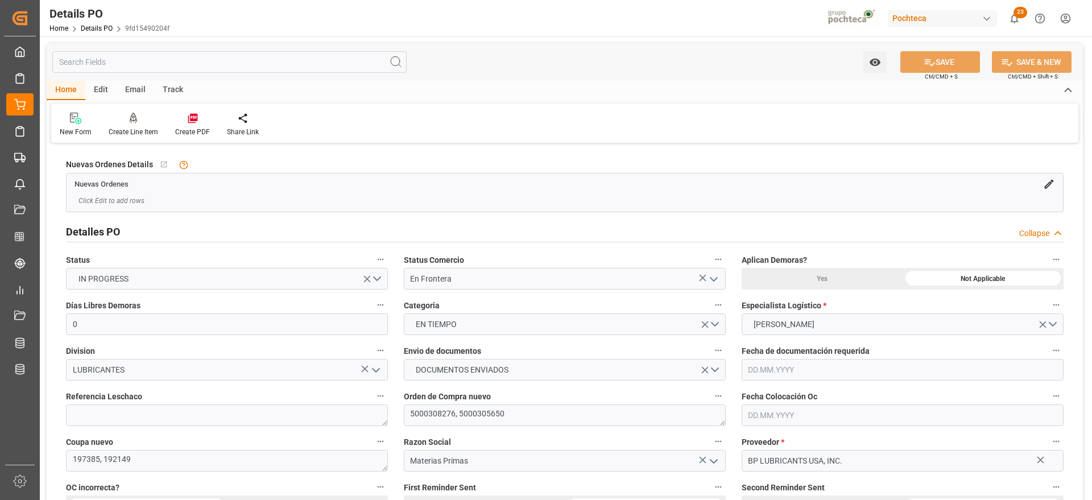
type input "0"
type input "8"
type input "[DATE]"
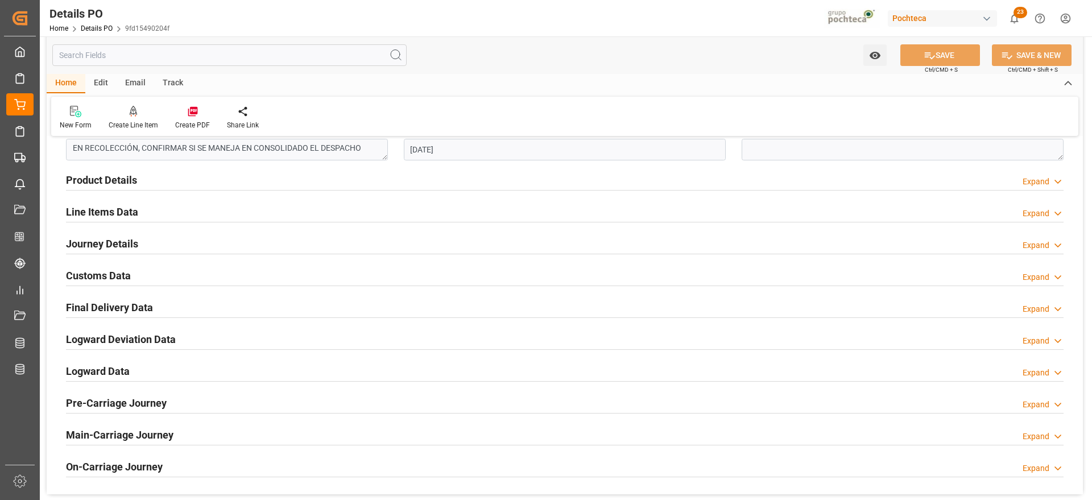
scroll to position [711, 0]
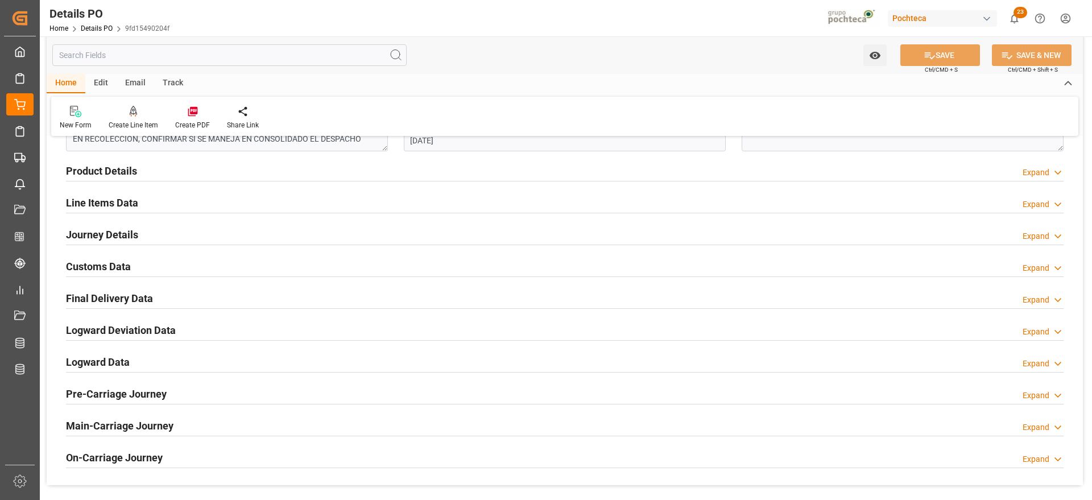
click at [127, 205] on h2 "Line Items Data" at bounding box center [102, 202] width 72 height 15
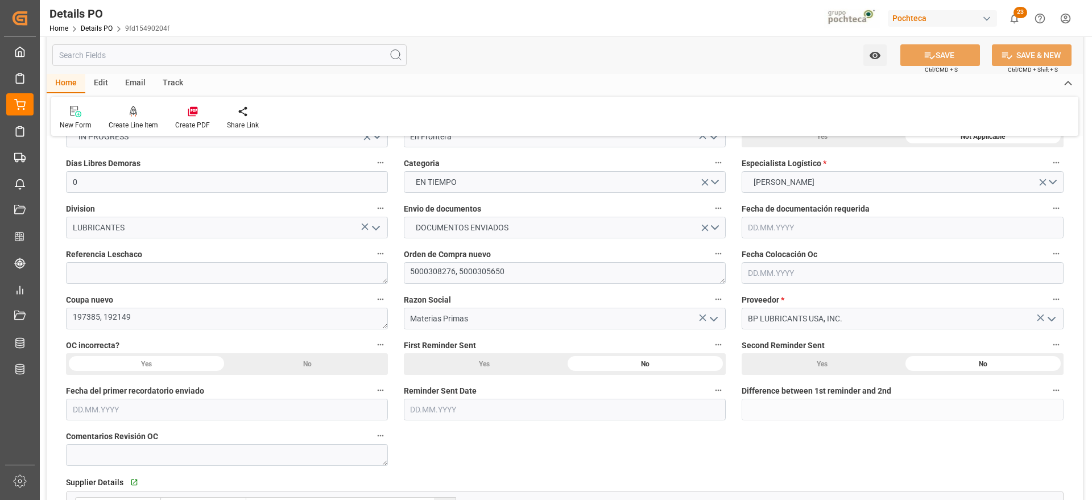
scroll to position [0, 0]
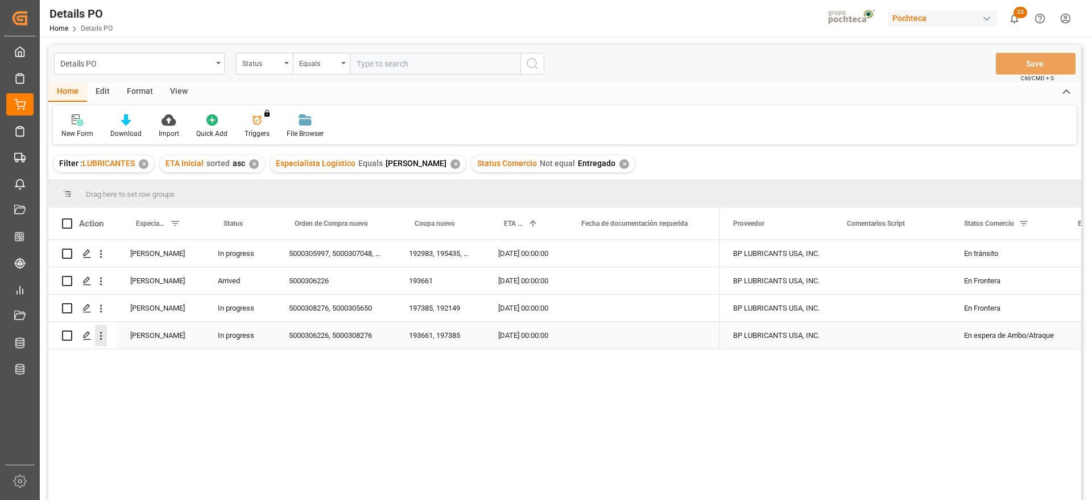
click at [96, 335] on icon "open menu" at bounding box center [101, 336] width 12 height 12
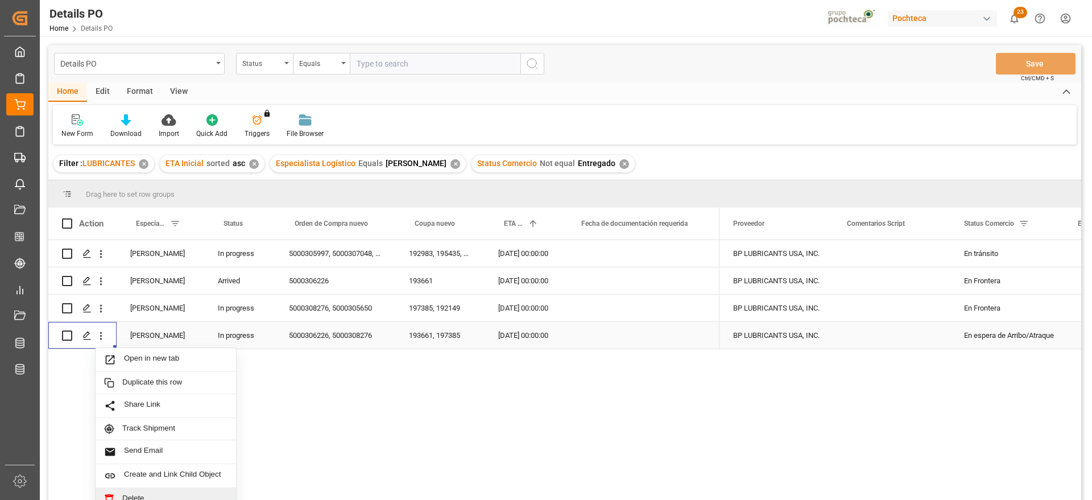
click at [131, 492] on div "Delete" at bounding box center [166, 499] width 141 height 22
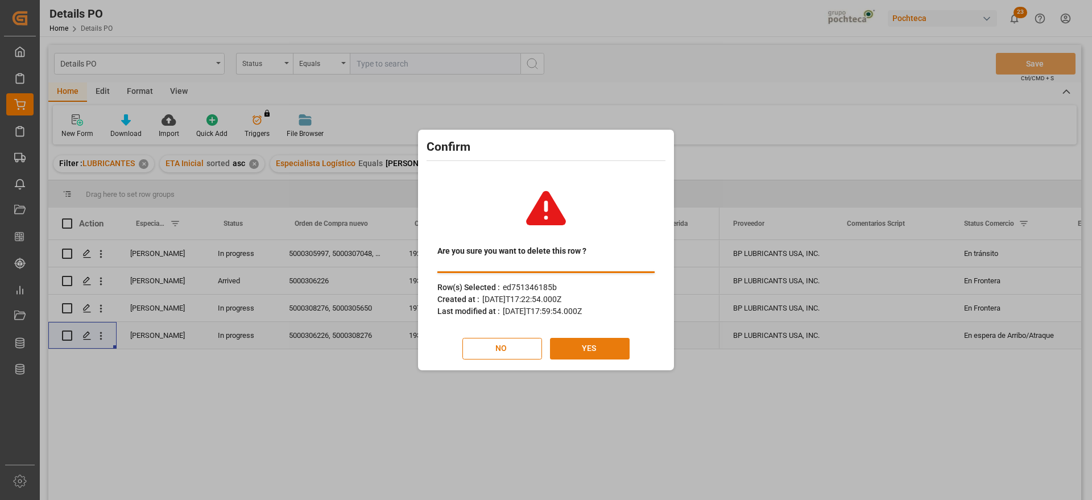
click at [611, 352] on button "YES" at bounding box center [590, 349] width 80 height 22
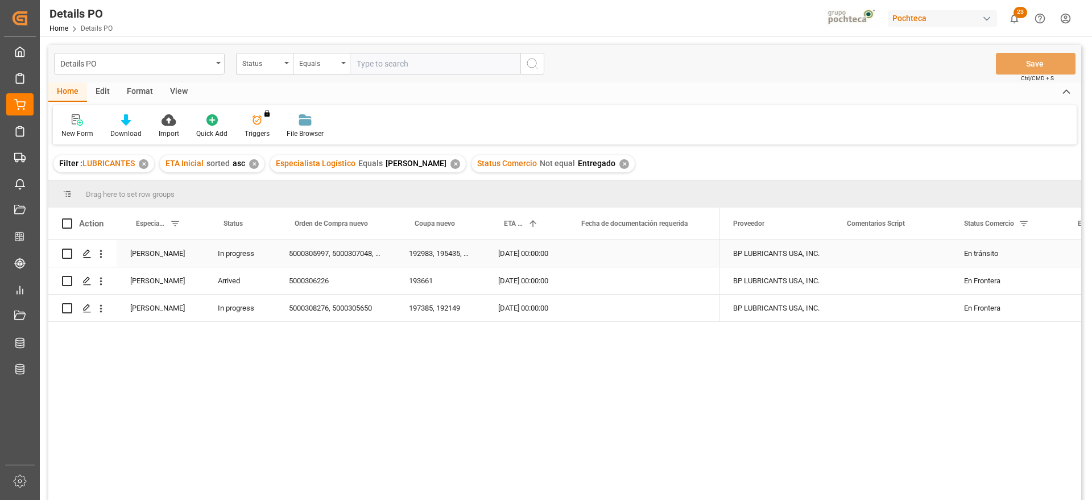
click at [308, 252] on div "5000305997, 5000307048, 5000307544, 5000308141, 5000307970" at bounding box center [335, 253] width 120 height 27
click at [66, 256] on input "Press Space to toggle row selection (unchecked)" at bounding box center [67, 254] width 10 height 10
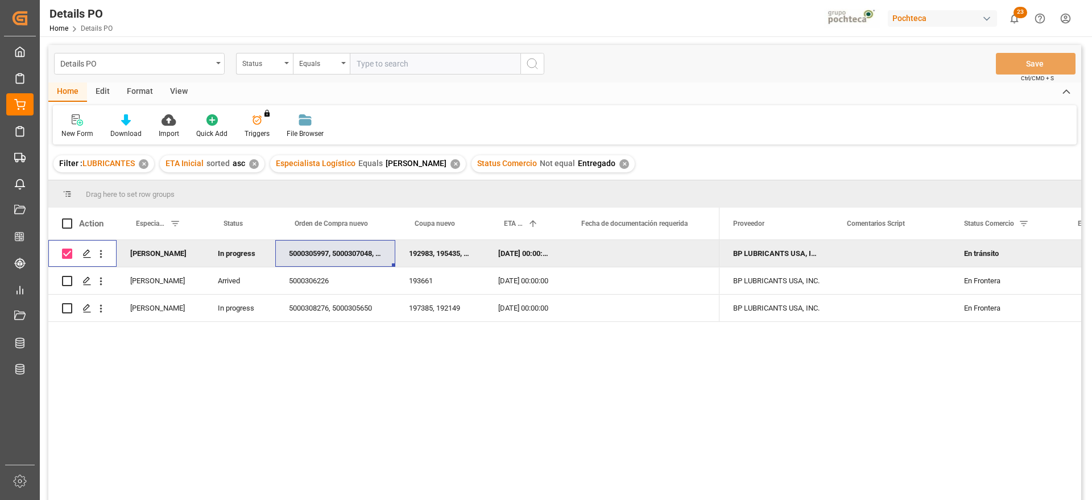
click at [64, 256] on input "Press Space to toggle row selection (checked)" at bounding box center [67, 254] width 10 height 10
checkbox input "false"
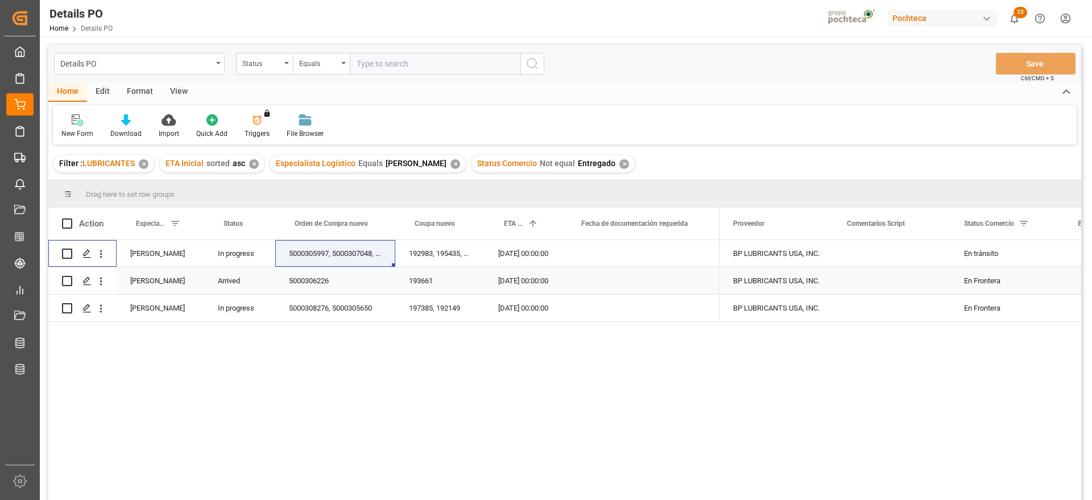
click at [67, 278] on input "Press Space to toggle row selection (unchecked)" at bounding box center [67, 281] width 10 height 10
checkbox input "true"
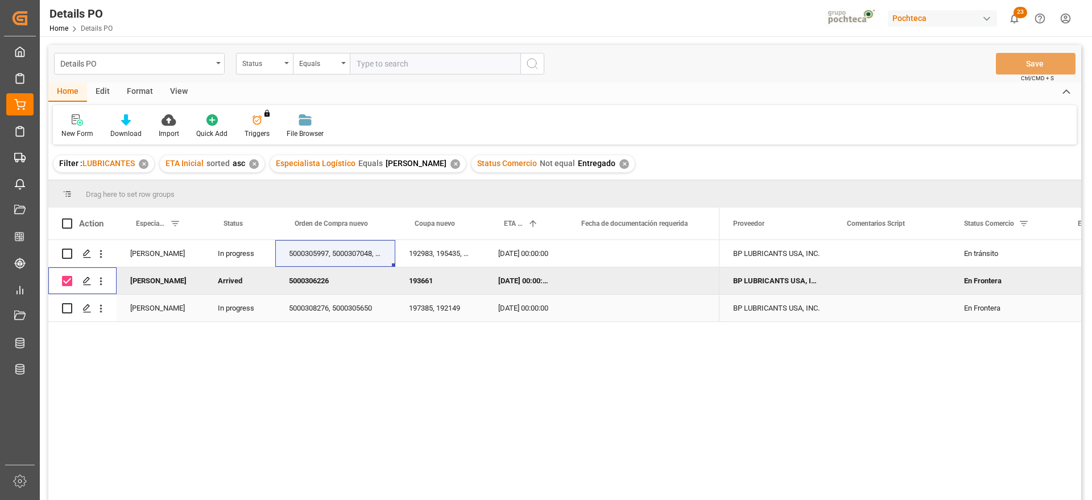
click at [65, 307] on input "Press Space to toggle row selection (unchecked)" at bounding box center [67, 308] width 10 height 10
checkbox input "true"
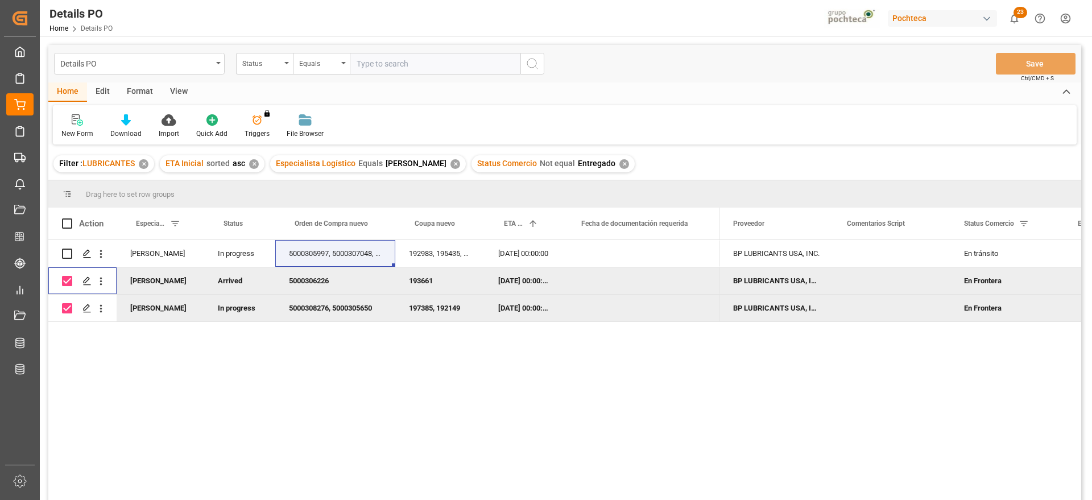
click at [69, 283] on input "Press Space to toggle row selection (checked)" at bounding box center [67, 281] width 10 height 10
checkbox input "false"
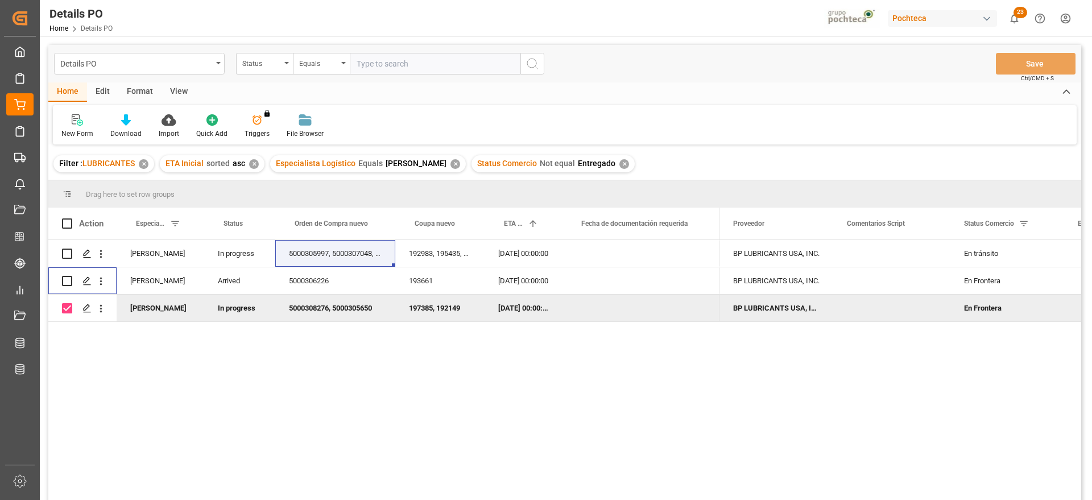
click at [493, 354] on div "[PERSON_NAME] In progress 5000305997, 5000307048, 5000307544, 5000308141, 50003…" at bounding box center [564, 371] width 1033 height 263
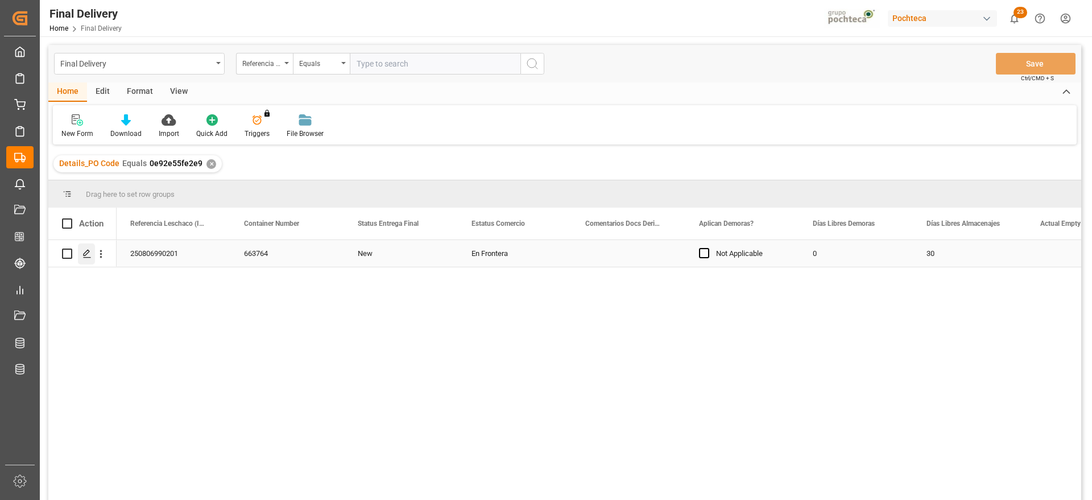
click at [85, 255] on icon "Press SPACE to select this row." at bounding box center [87, 253] width 9 height 9
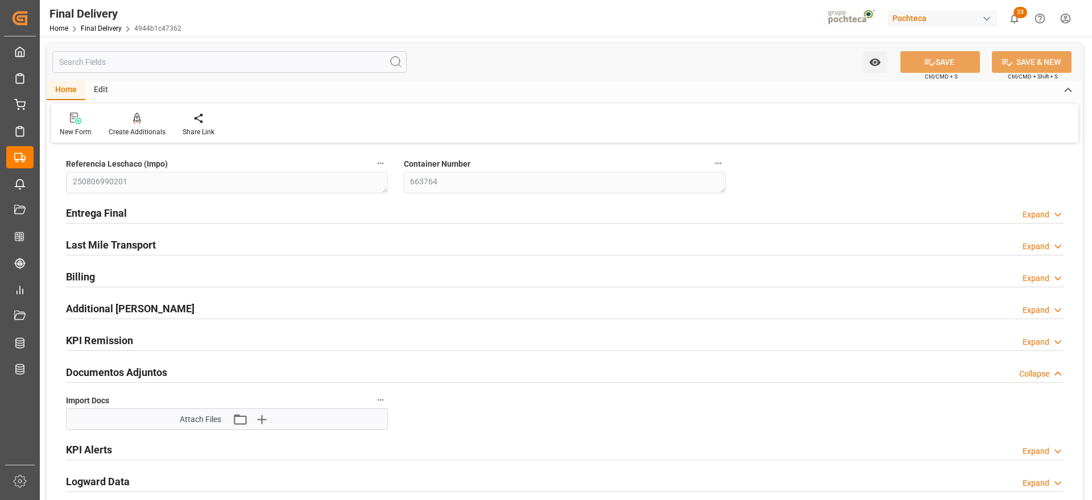
type input "0"
type input "30"
type input "[DATE]"
click at [108, 215] on h2 "Entrega Final" at bounding box center [96, 212] width 61 height 15
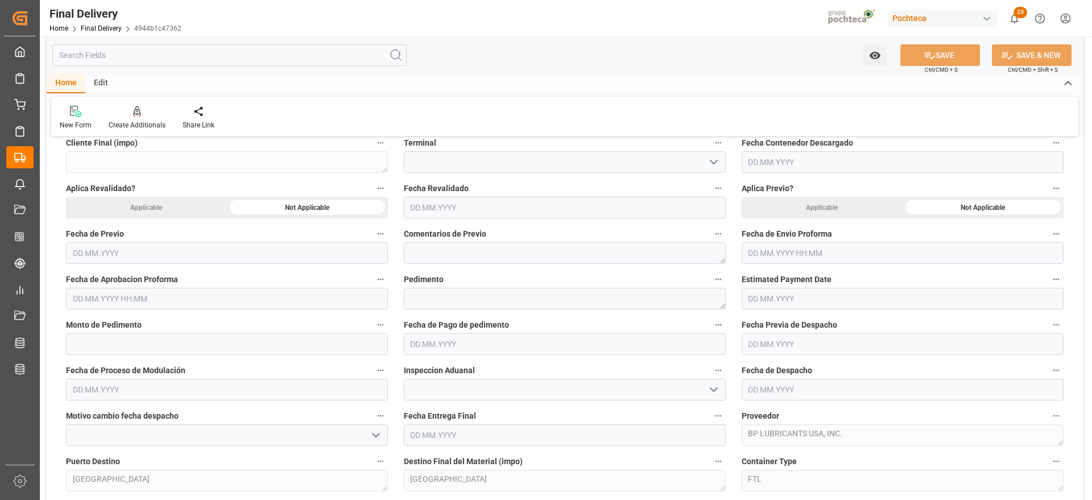
scroll to position [782, 0]
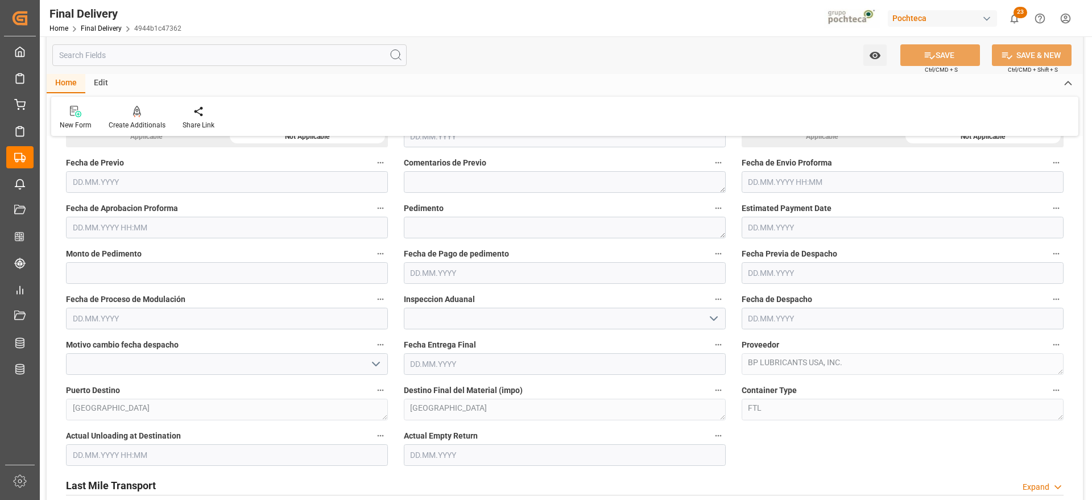
click at [211, 228] on input "text" at bounding box center [227, 228] width 322 height 22
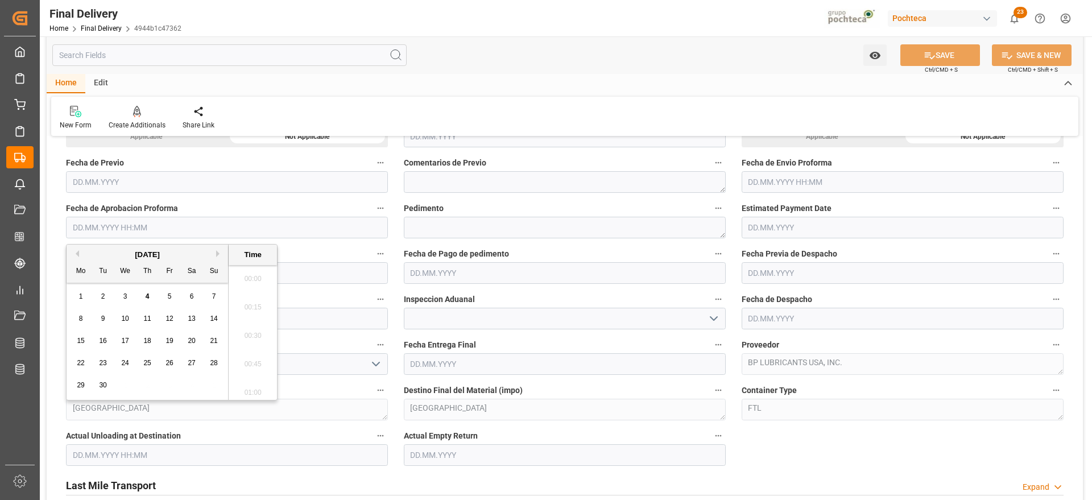
scroll to position [1284, 0]
click at [78, 253] on button "Previous Month" at bounding box center [75, 253] width 7 height 7
click at [176, 365] on div "22" at bounding box center [170, 364] width 14 height 14
type input "[DATE] 00:00"
click at [791, 182] on input "text" at bounding box center [903, 182] width 322 height 22
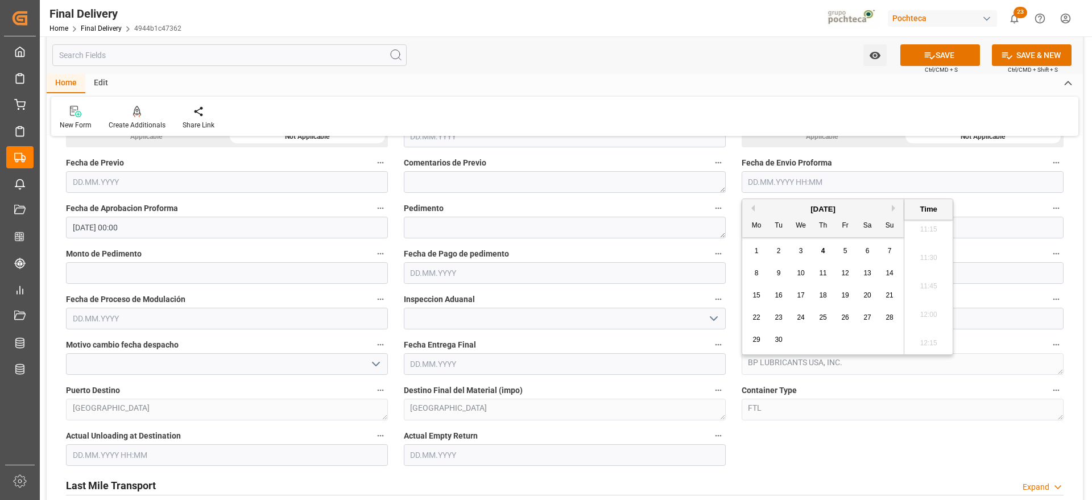
click at [756, 208] on div "September 2025" at bounding box center [824, 209] width 162 height 11
click at [754, 208] on button "Previous Month" at bounding box center [751, 208] width 7 height 7
click at [842, 316] on span "22" at bounding box center [845, 318] width 7 height 8
type input "[DATE] 00:00"
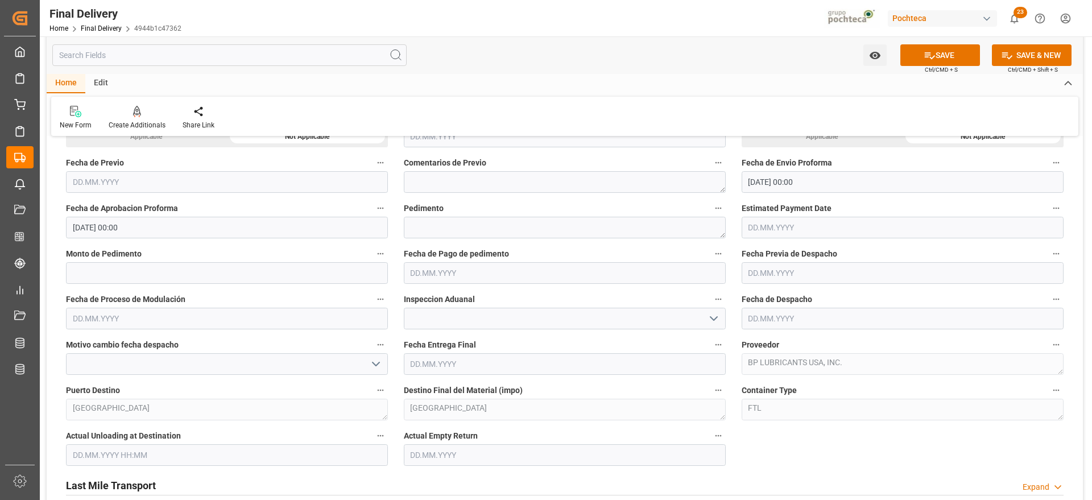
click at [847, 470] on div "Last Mile Transport Expand" at bounding box center [565, 486] width 1014 height 32
click at [158, 278] on input "text" at bounding box center [227, 273] width 322 height 22
click at [420, 227] on textarea at bounding box center [565, 228] width 322 height 22
paste textarea "25 80 3617 5002522"
type textarea "25 80 3617 5002522"
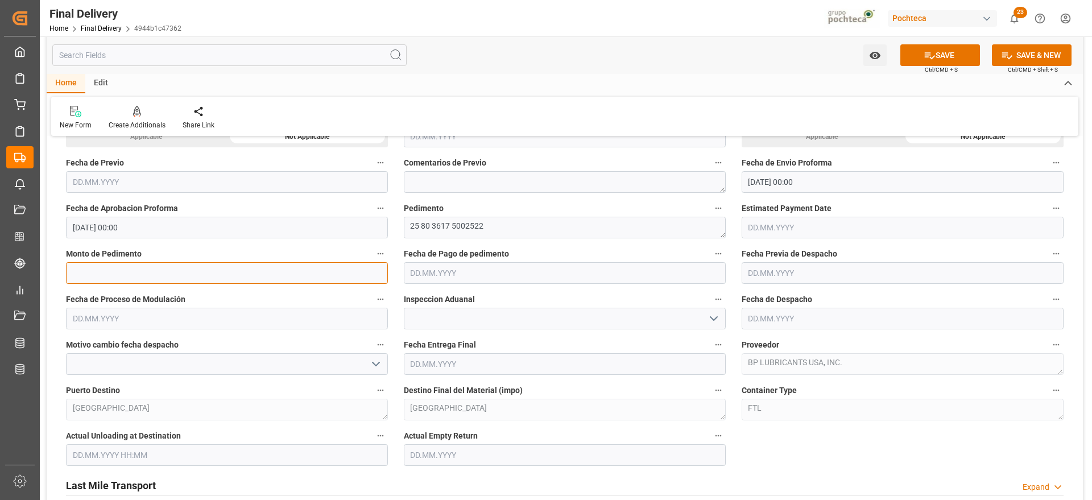
click at [116, 269] on input "text" at bounding box center [227, 273] width 322 height 22
paste input "309749"
type input "309749"
click at [493, 274] on input "text" at bounding box center [565, 273] width 322 height 22
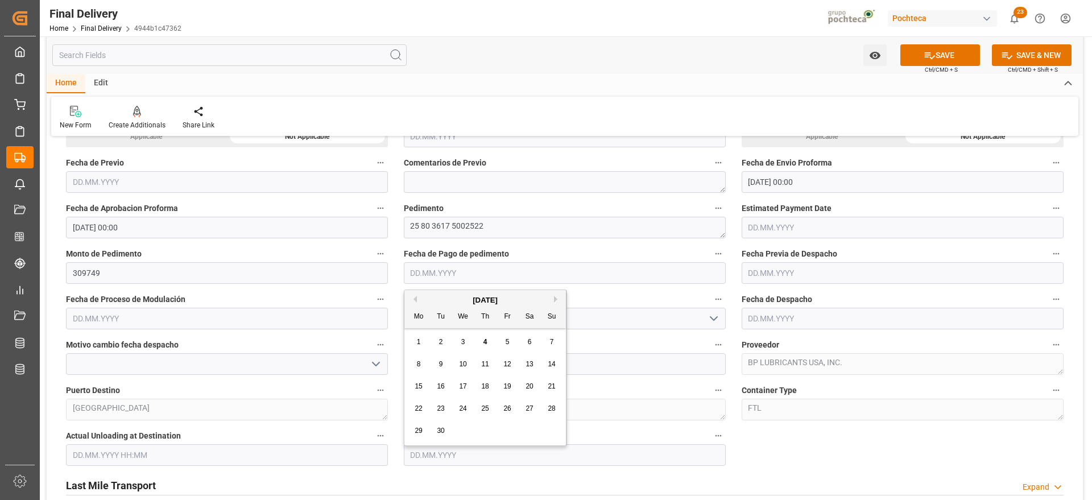
click at [414, 296] on button "Previous Month" at bounding box center [413, 299] width 7 height 7
click at [503, 403] on div "22" at bounding box center [508, 409] width 14 height 14
type input "22.08.2025"
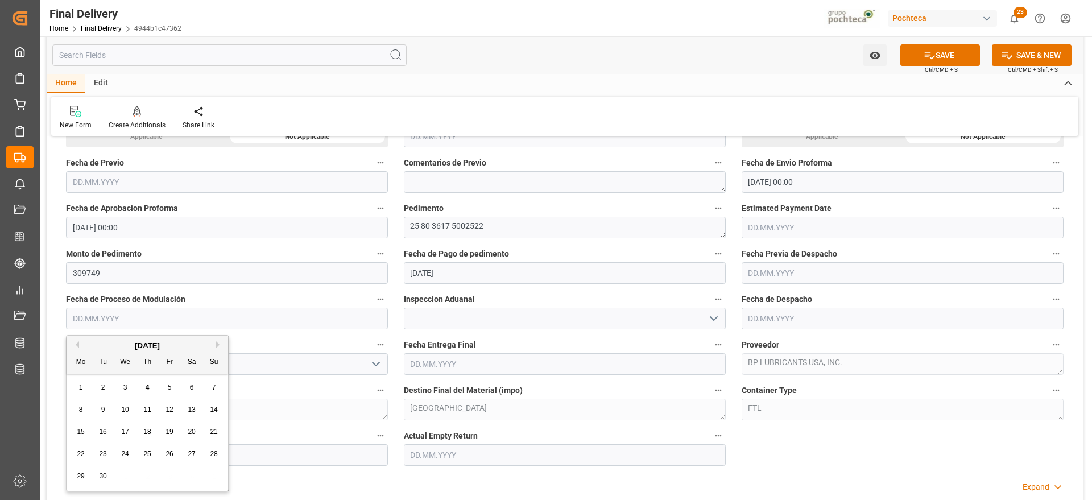
click at [187, 319] on input "text" at bounding box center [227, 319] width 322 height 22
click at [79, 343] on div "September 2025" at bounding box center [148, 345] width 162 height 11
click at [77, 344] on button "Previous Month" at bounding box center [75, 344] width 7 height 7
click at [173, 455] on span "22" at bounding box center [169, 454] width 7 height 8
type input "22.08.2025"
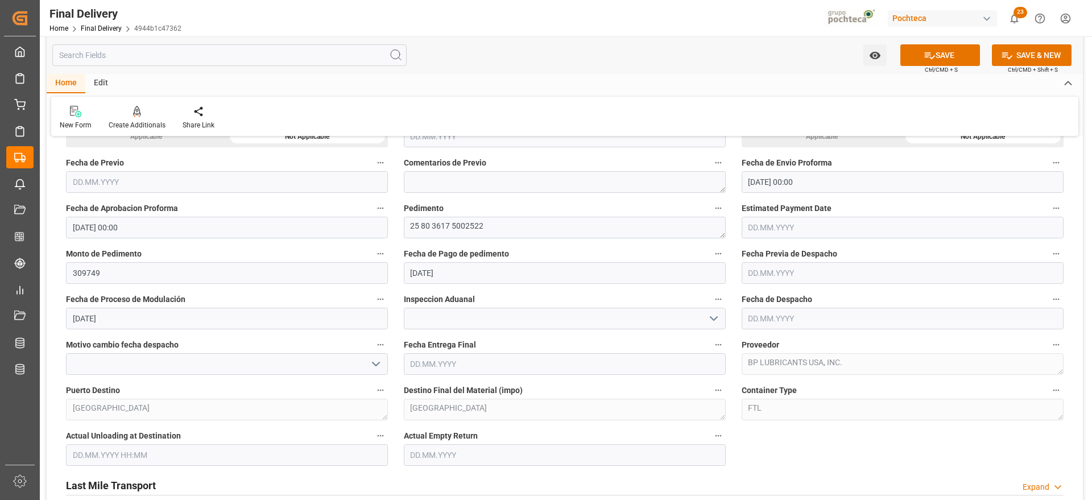
click at [809, 324] on input "text" at bounding box center [903, 319] width 322 height 22
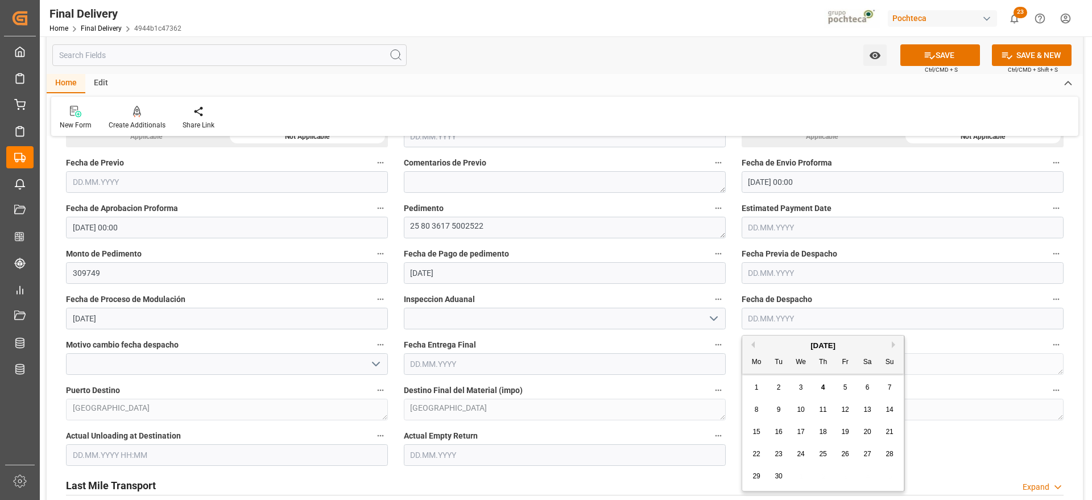
click at [755, 343] on div "September 2025" at bounding box center [824, 345] width 162 height 11
click at [761, 459] on div "22" at bounding box center [757, 455] width 14 height 14
type input "22.09.2025"
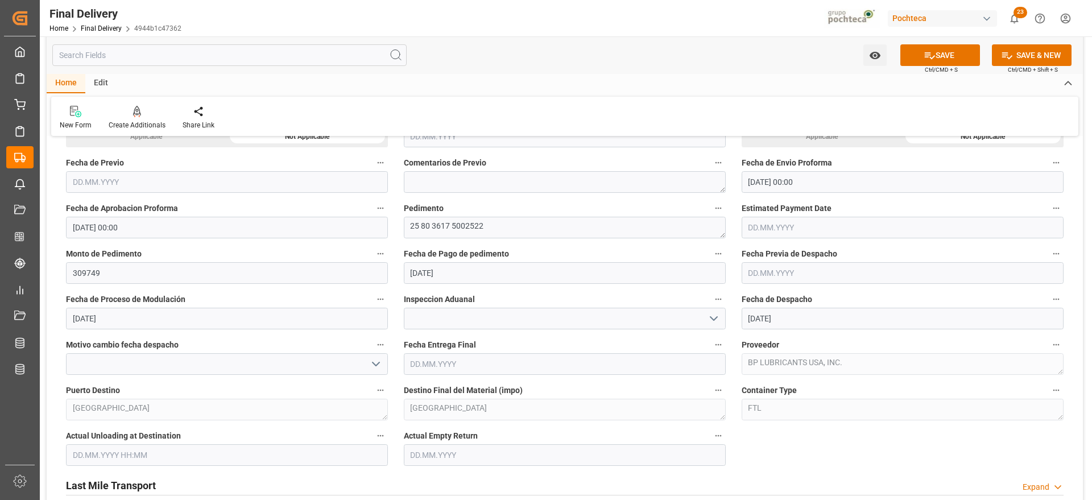
click at [715, 318] on icon "open menu" at bounding box center [714, 319] width 14 height 14
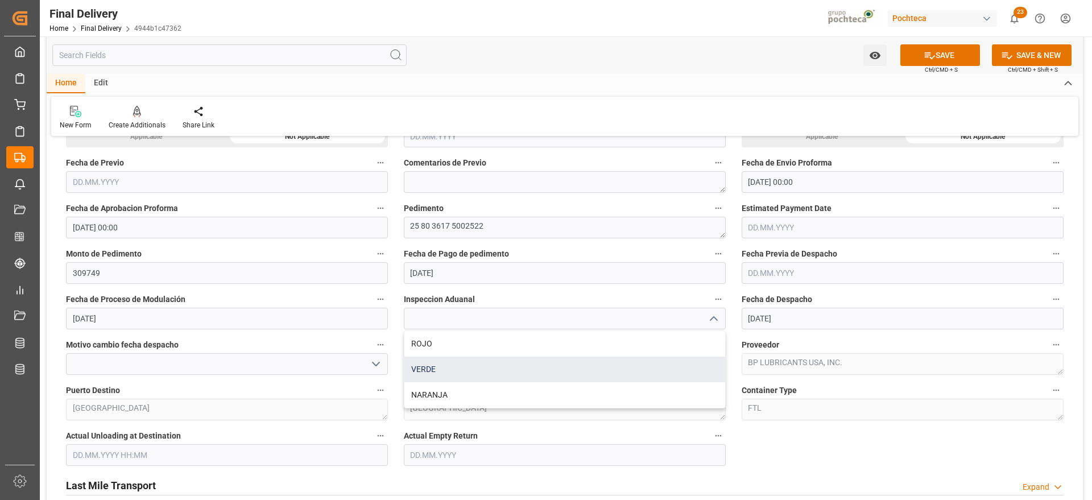
click at [441, 370] on div "VERDE" at bounding box center [565, 370] width 321 height 26
type input "VERDE"
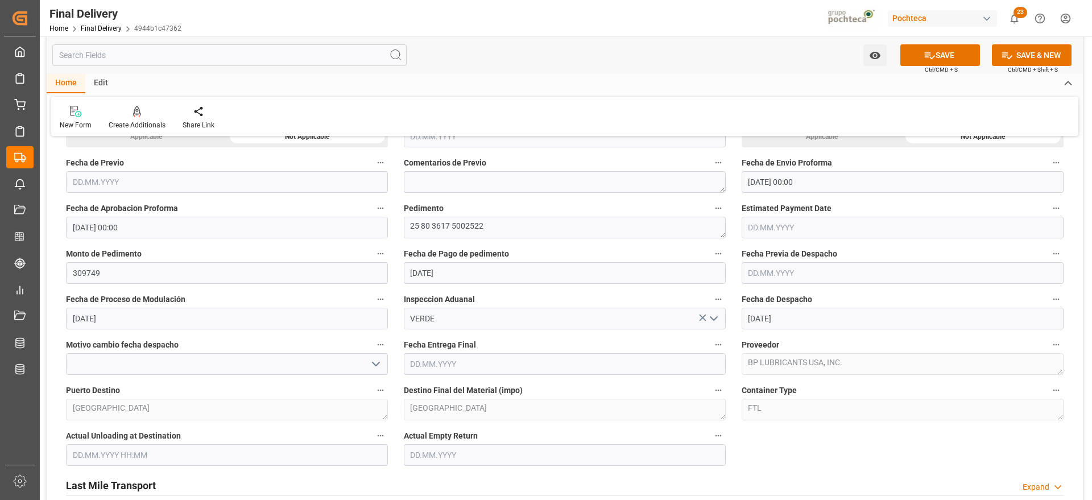
click at [452, 361] on input "text" at bounding box center [565, 364] width 322 height 22
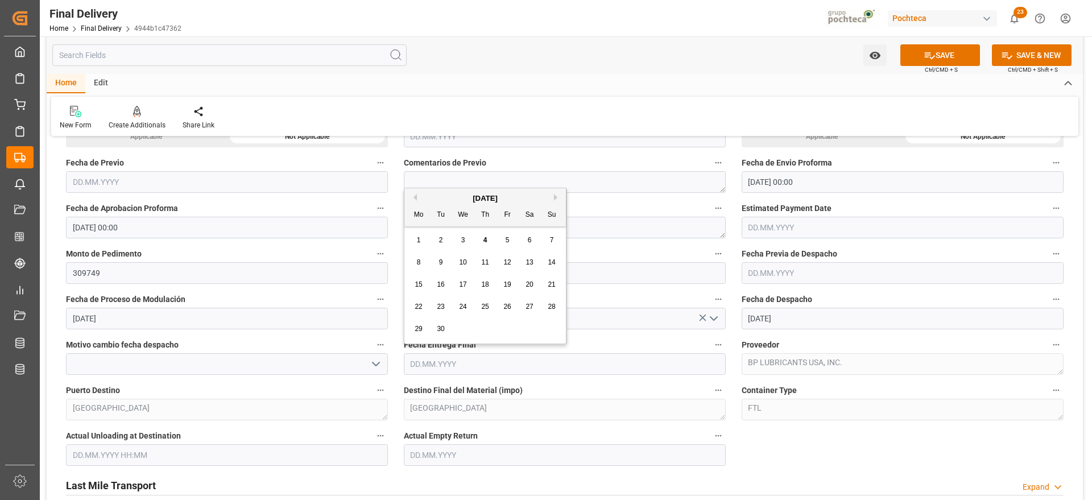
click at [413, 196] on button "Previous Month" at bounding box center [413, 197] width 7 height 7
click at [424, 332] on div "25" at bounding box center [419, 330] width 14 height 14
type input "[DATE]"
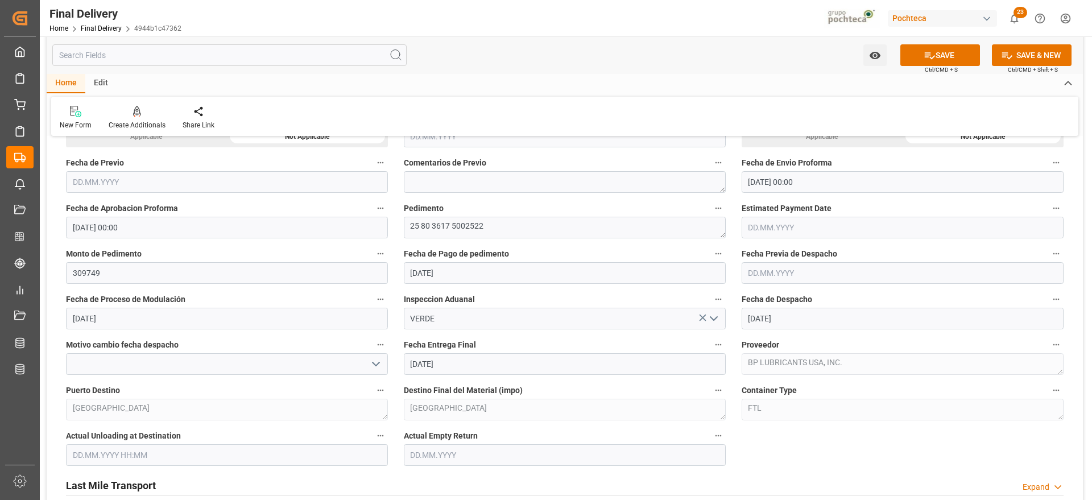
click at [451, 455] on input "text" at bounding box center [565, 455] width 322 height 22
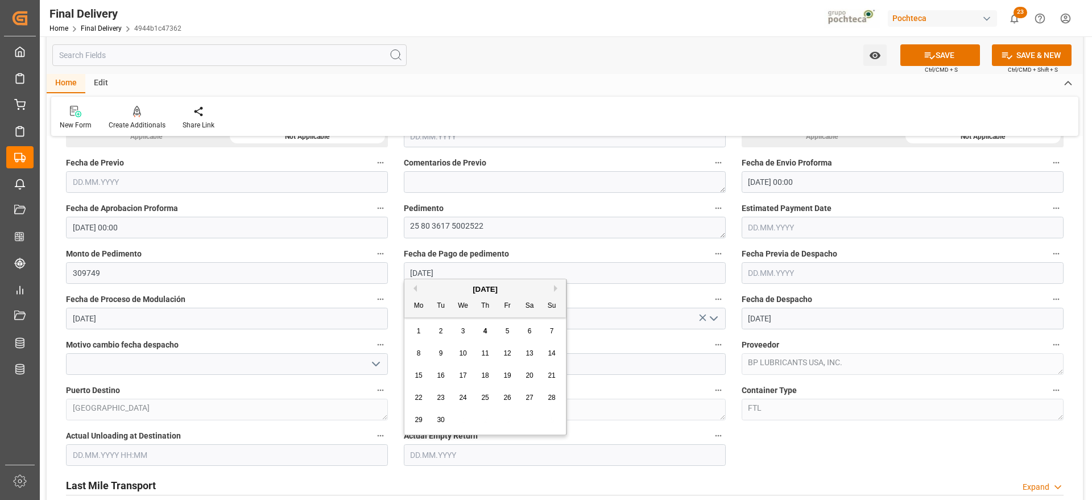
click at [414, 290] on button "Previous Month" at bounding box center [413, 288] width 7 height 7
click at [418, 419] on span "25" at bounding box center [418, 420] width 7 height 8
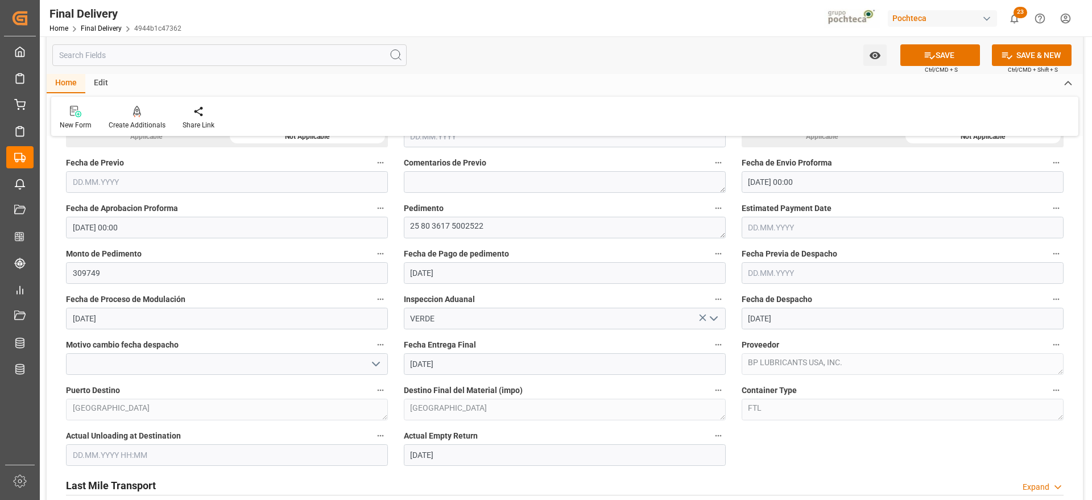
type input "[DATE]"
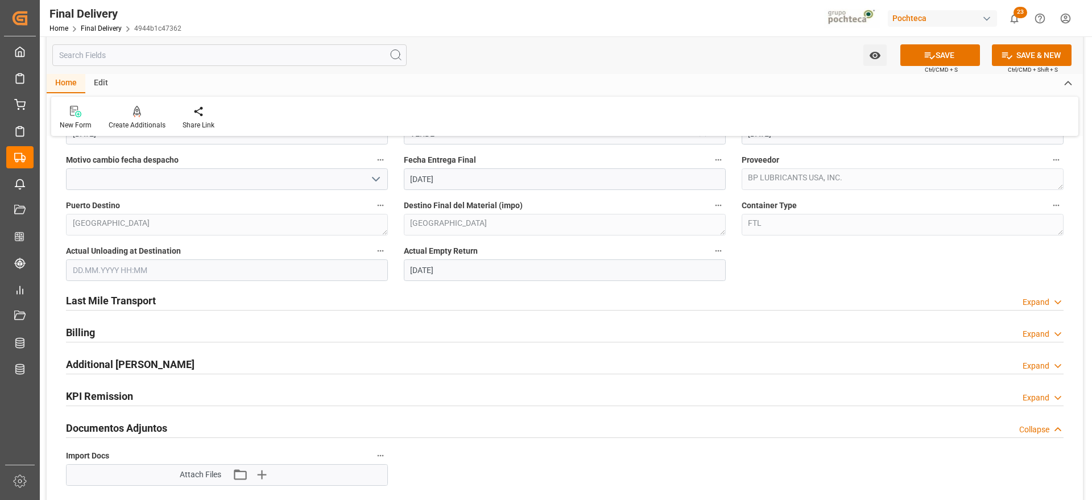
scroll to position [996, 0]
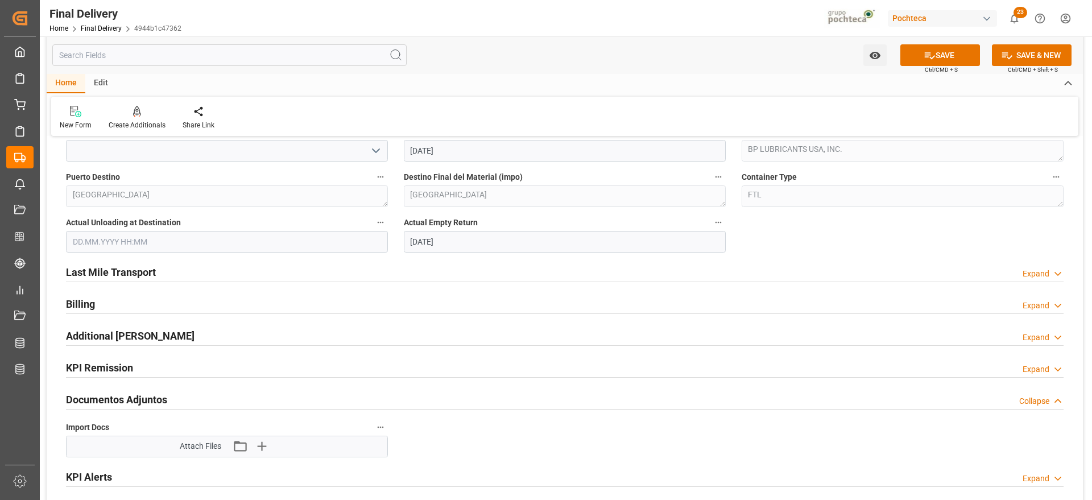
click at [125, 269] on h2 "Last Mile Transport" at bounding box center [111, 272] width 90 height 15
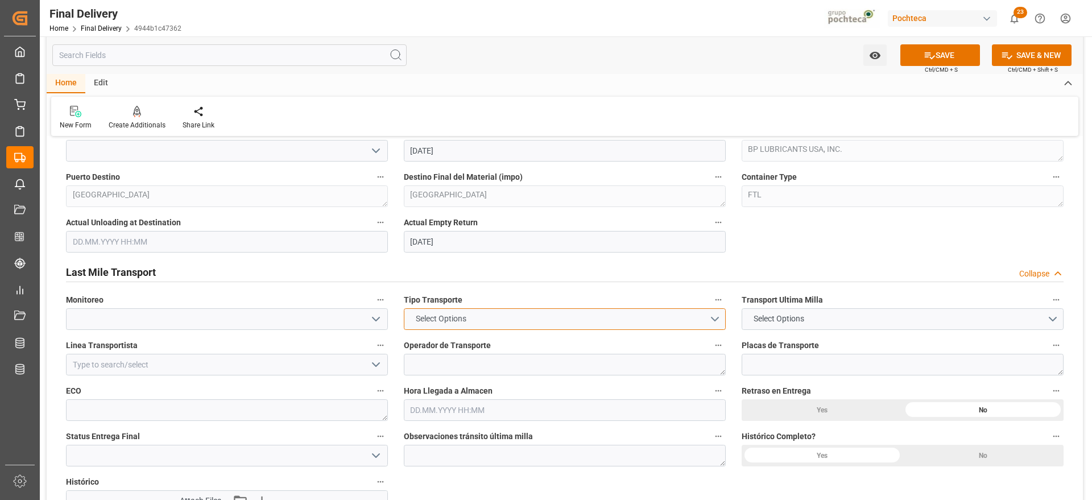
click at [711, 317] on button "Select Options" at bounding box center [565, 319] width 322 height 22
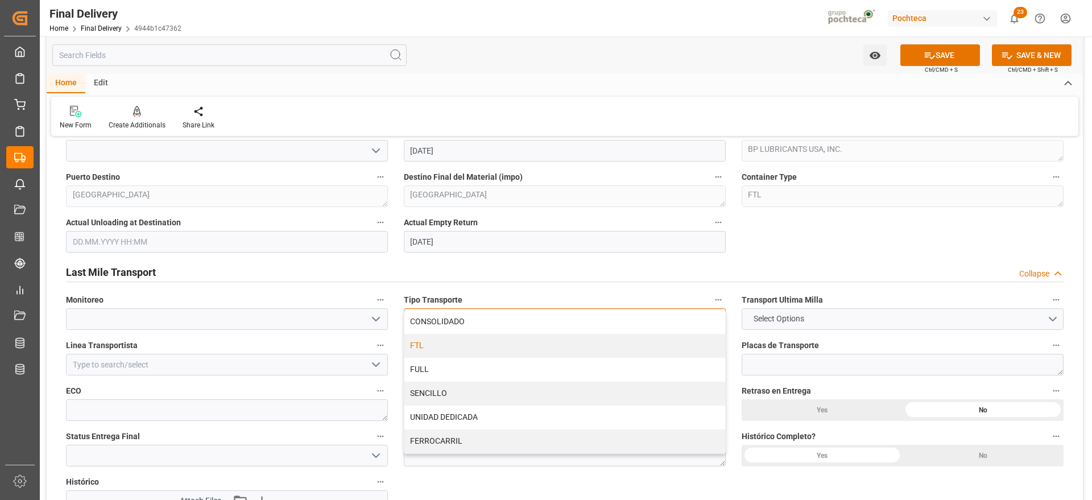
click at [455, 347] on div "FTL" at bounding box center [565, 346] width 321 height 24
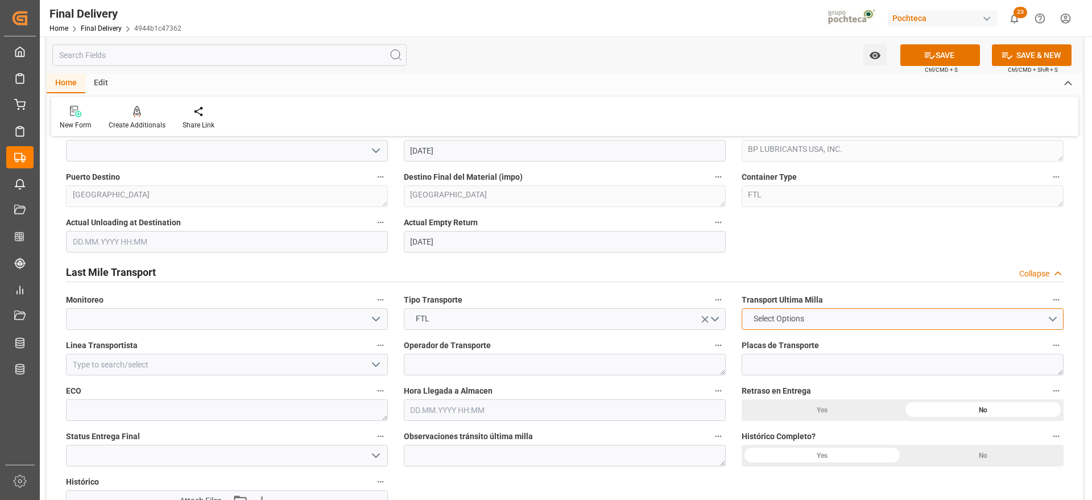
click at [1037, 319] on button "Select Options" at bounding box center [903, 319] width 322 height 22
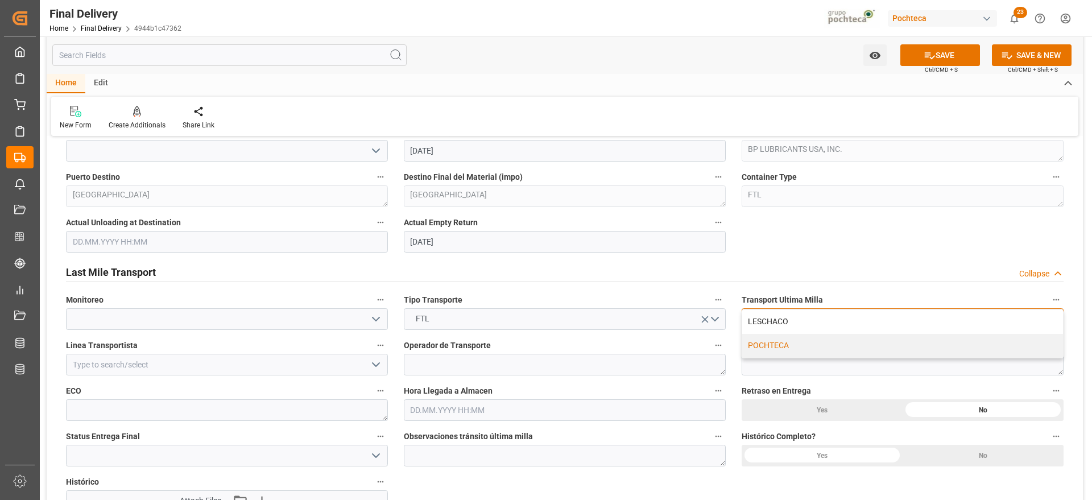
click at [789, 345] on div "POCHTECA" at bounding box center [903, 346] width 321 height 24
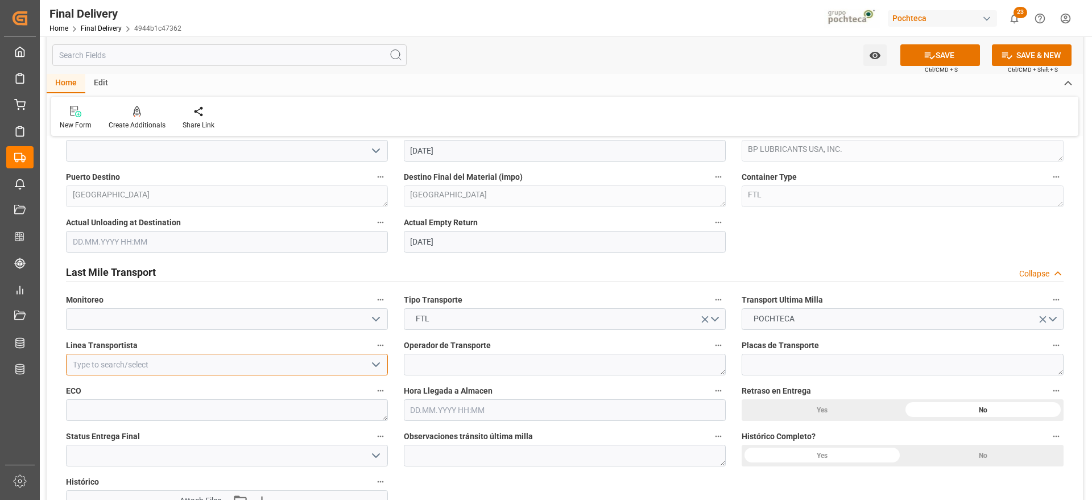
click at [126, 365] on input at bounding box center [227, 365] width 322 height 22
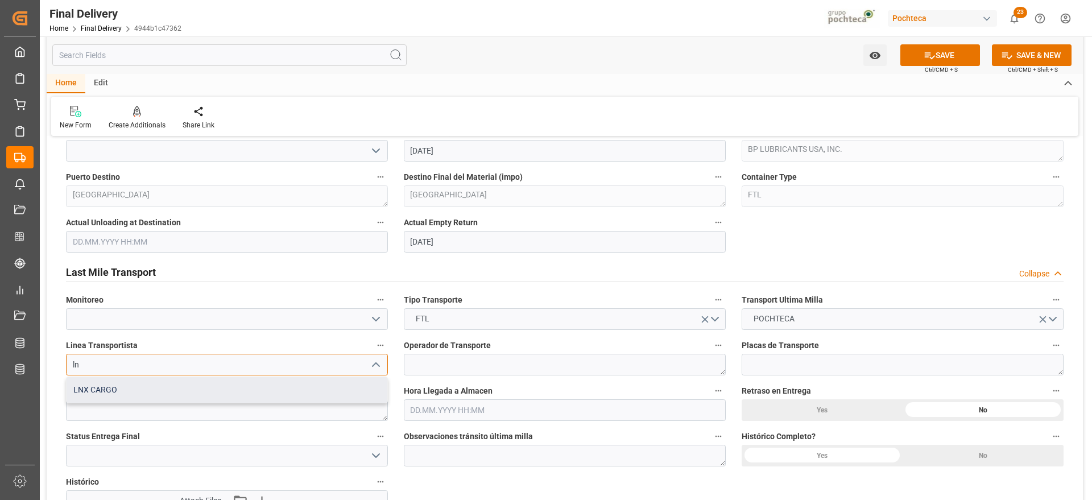
click at [116, 393] on div "LNX CARGO" at bounding box center [227, 390] width 321 height 26
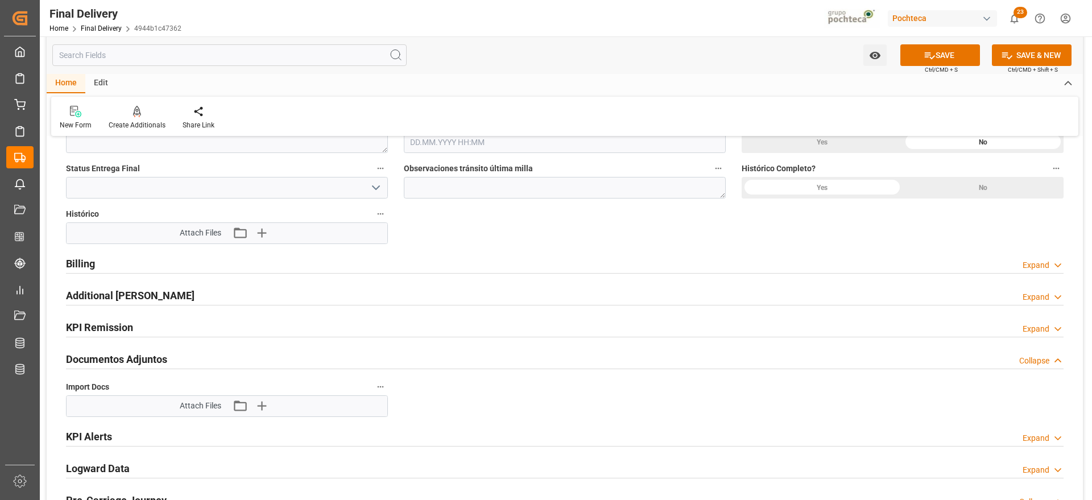
scroll to position [1280, 0]
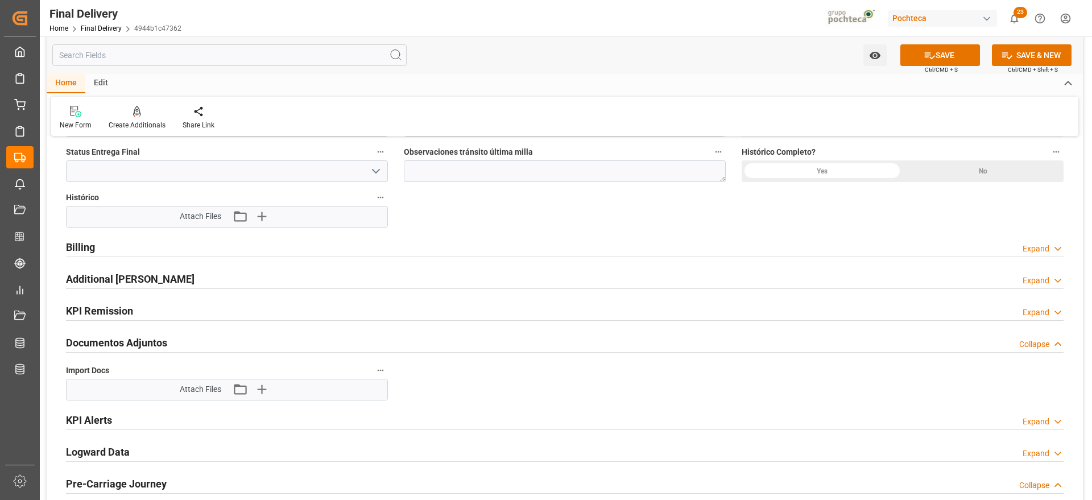
type input "LNX CARGO"
click at [75, 245] on h2 "Billing" at bounding box center [80, 247] width 29 height 15
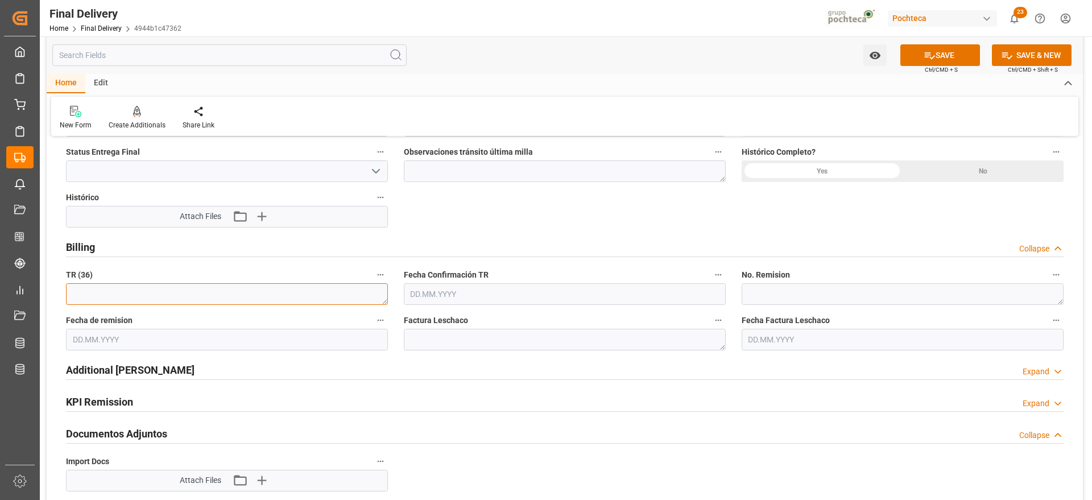
click at [199, 297] on textarea at bounding box center [227, 294] width 322 height 22
paste textarea "3600468825"
type textarea "3600468825"
click at [455, 299] on input "text" at bounding box center [565, 294] width 322 height 22
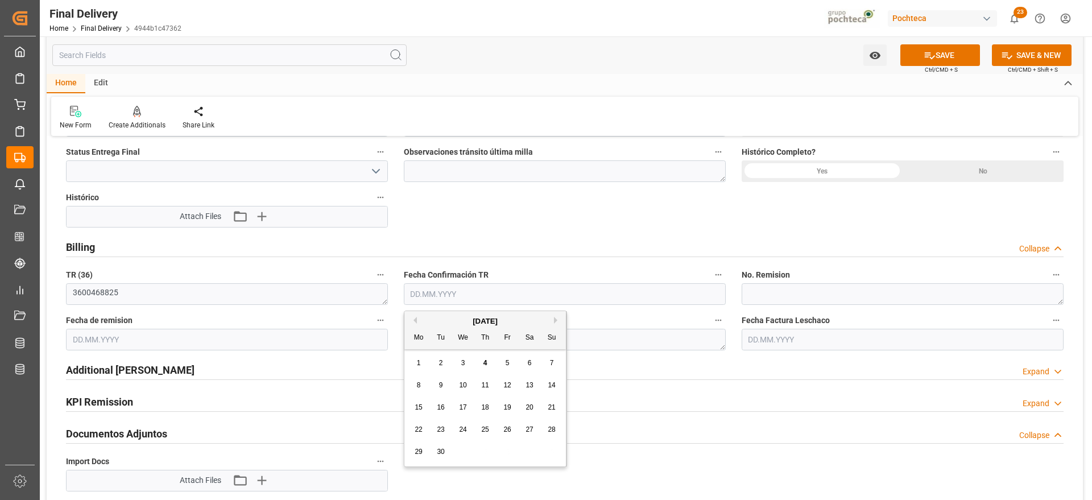
click at [413, 321] on button "Previous Month" at bounding box center [413, 320] width 7 height 7
click at [465, 453] on span "27" at bounding box center [462, 452] width 7 height 8
type input "27.08.2025"
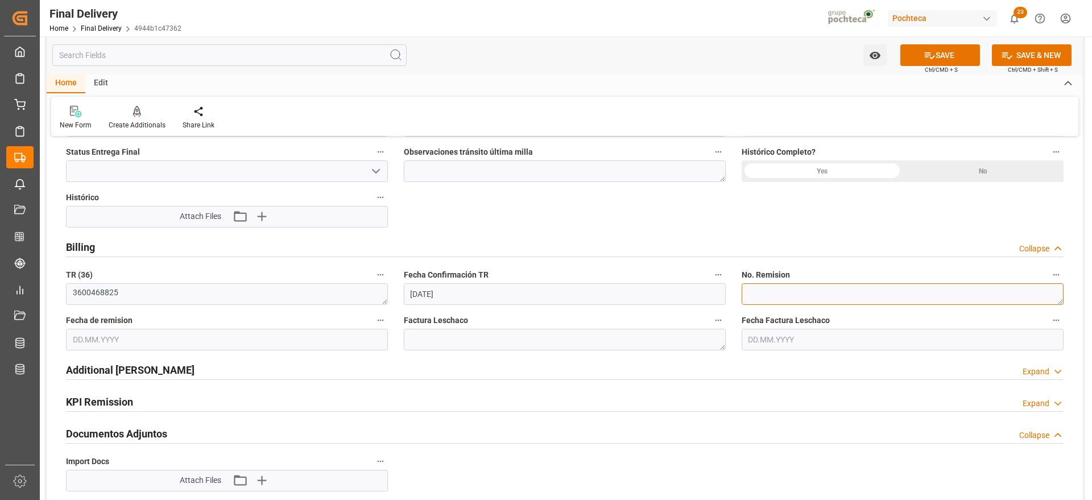
click at [781, 284] on textarea at bounding box center [903, 294] width 322 height 22
paste textarea "89277292"
type textarea "89277292"
click at [156, 340] on input "text" at bounding box center [227, 340] width 322 height 22
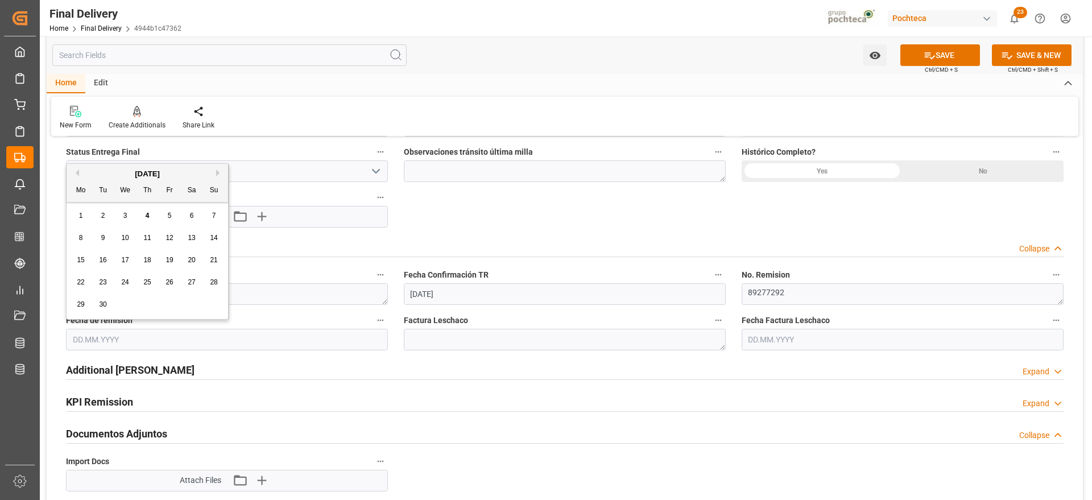
click at [79, 173] on div "September 2025" at bounding box center [148, 173] width 162 height 11
click at [76, 173] on button "Previous Month" at bounding box center [75, 173] width 7 height 7
click at [128, 304] on span "27" at bounding box center [124, 304] width 7 height 8
type input "27.08.2025"
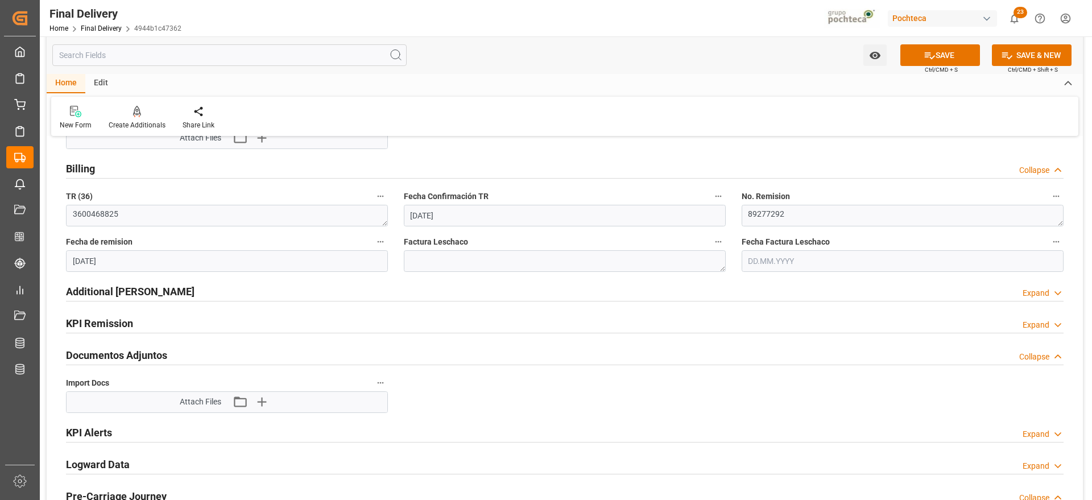
scroll to position [1422, 0]
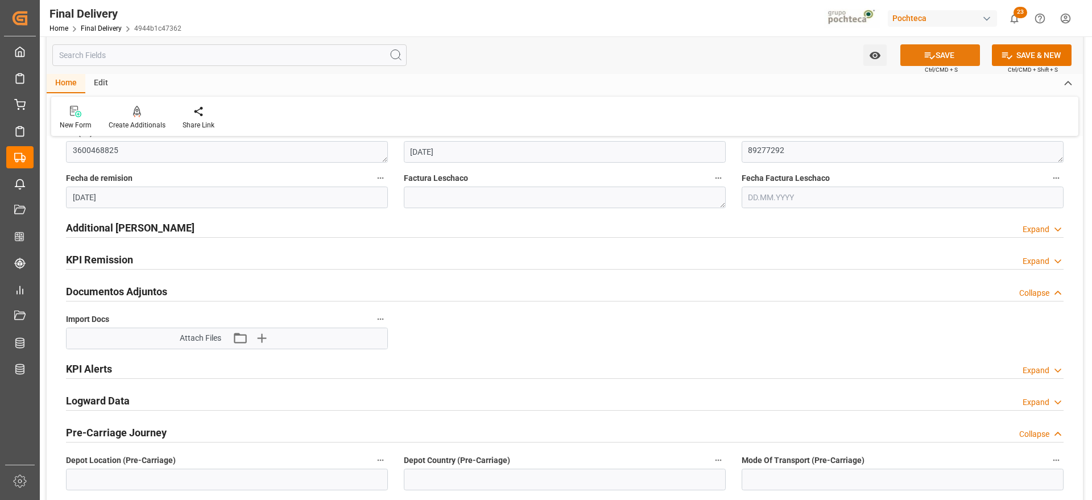
click at [930, 54] on icon at bounding box center [930, 56] width 12 height 12
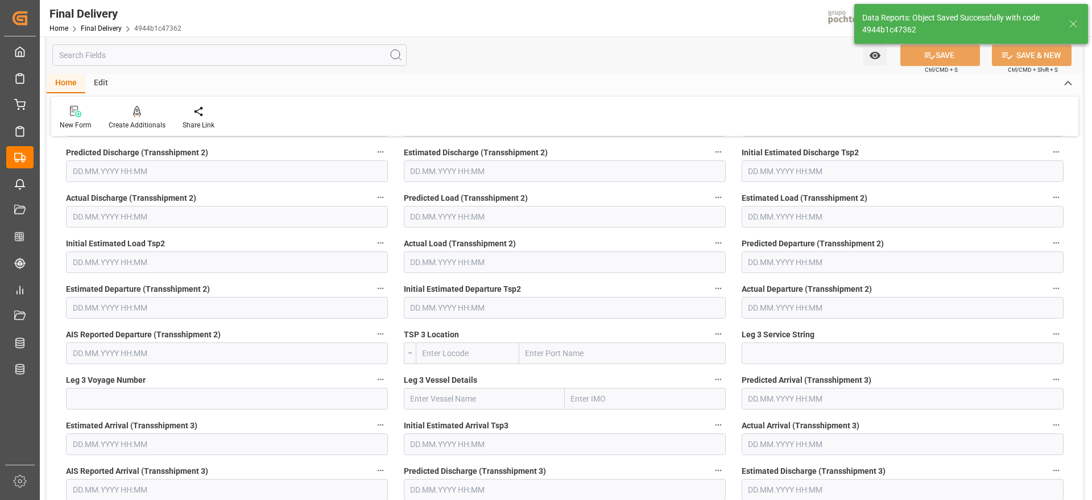
scroll to position [172, 0]
